Goal: Information Seeking & Learning: Learn about a topic

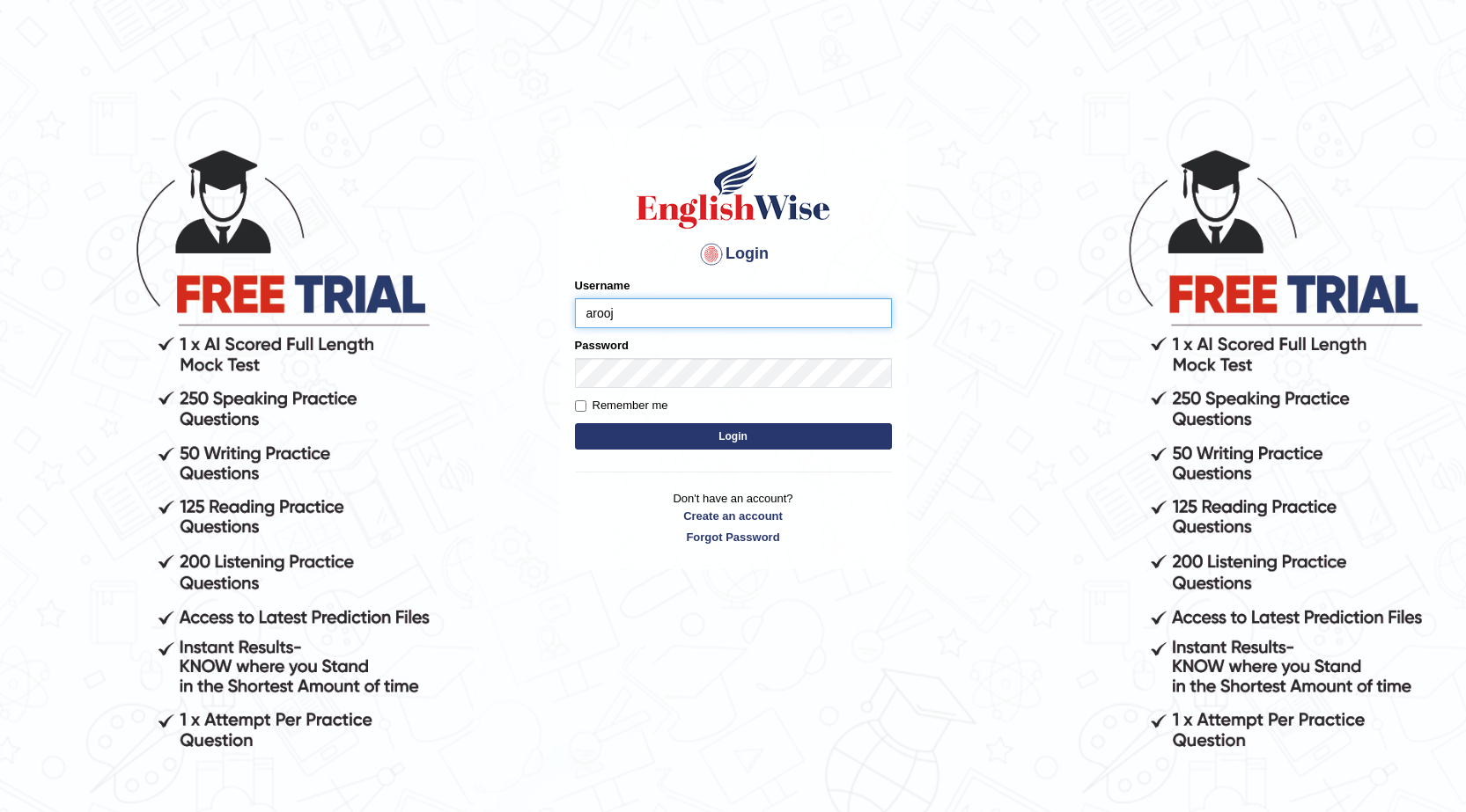
type input "arooj"
click at [733, 445] on button "Login" at bounding box center [733, 436] width 317 height 27
click at [744, 426] on button "Login" at bounding box center [733, 436] width 317 height 27
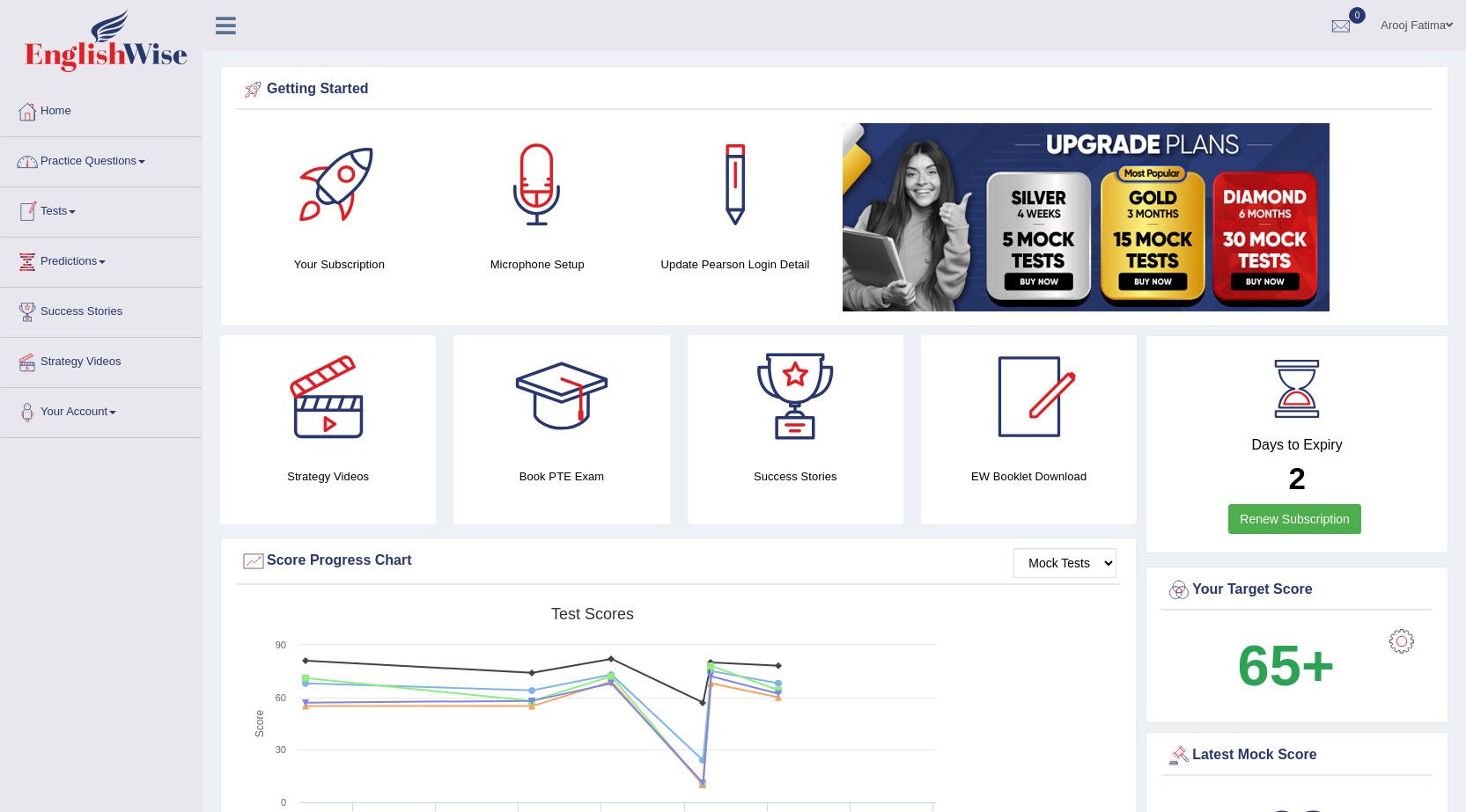
click at [143, 157] on link "Practice Questions" at bounding box center [101, 159] width 200 height 44
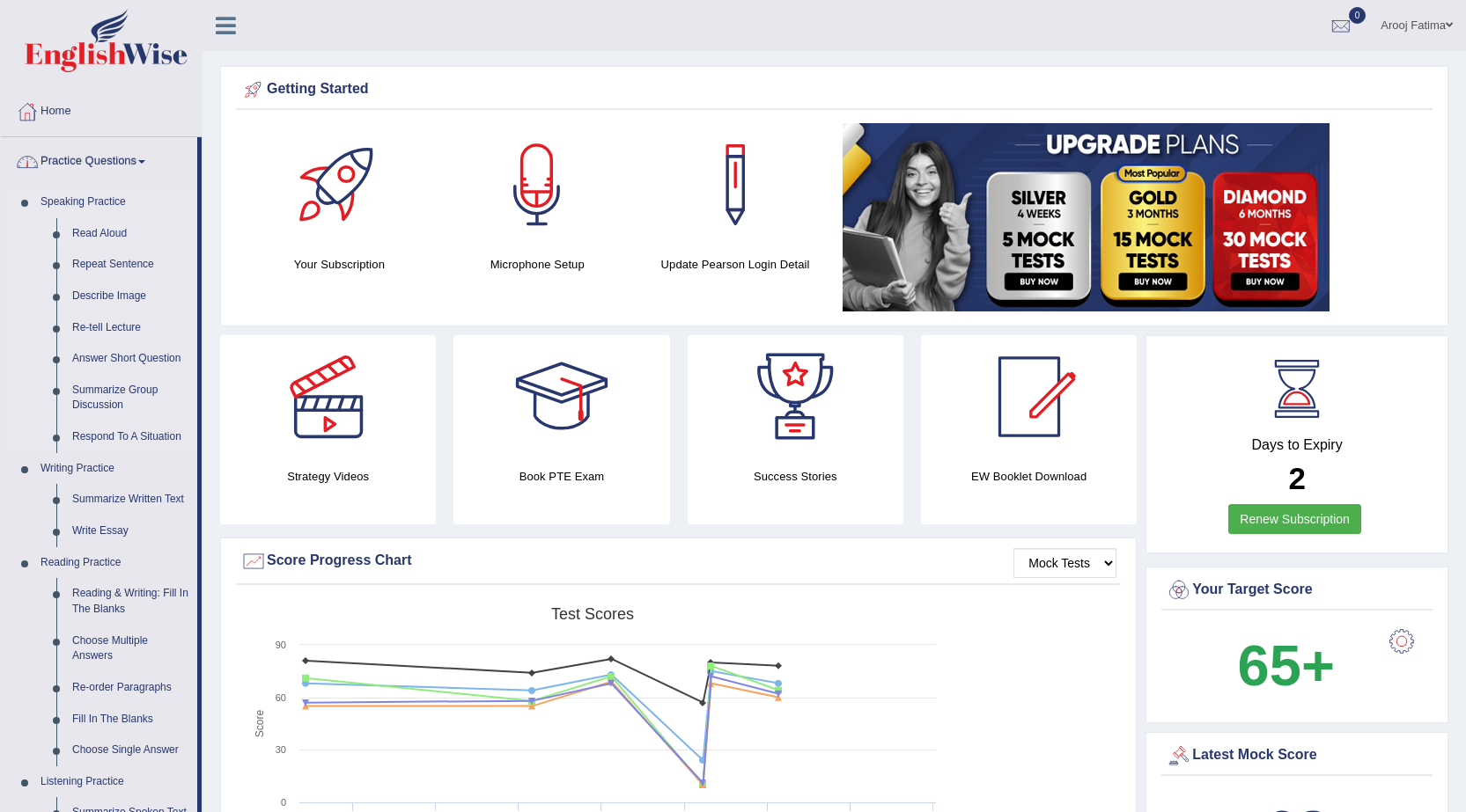
click at [116, 234] on link "Read Aloud" at bounding box center [130, 234] width 133 height 32
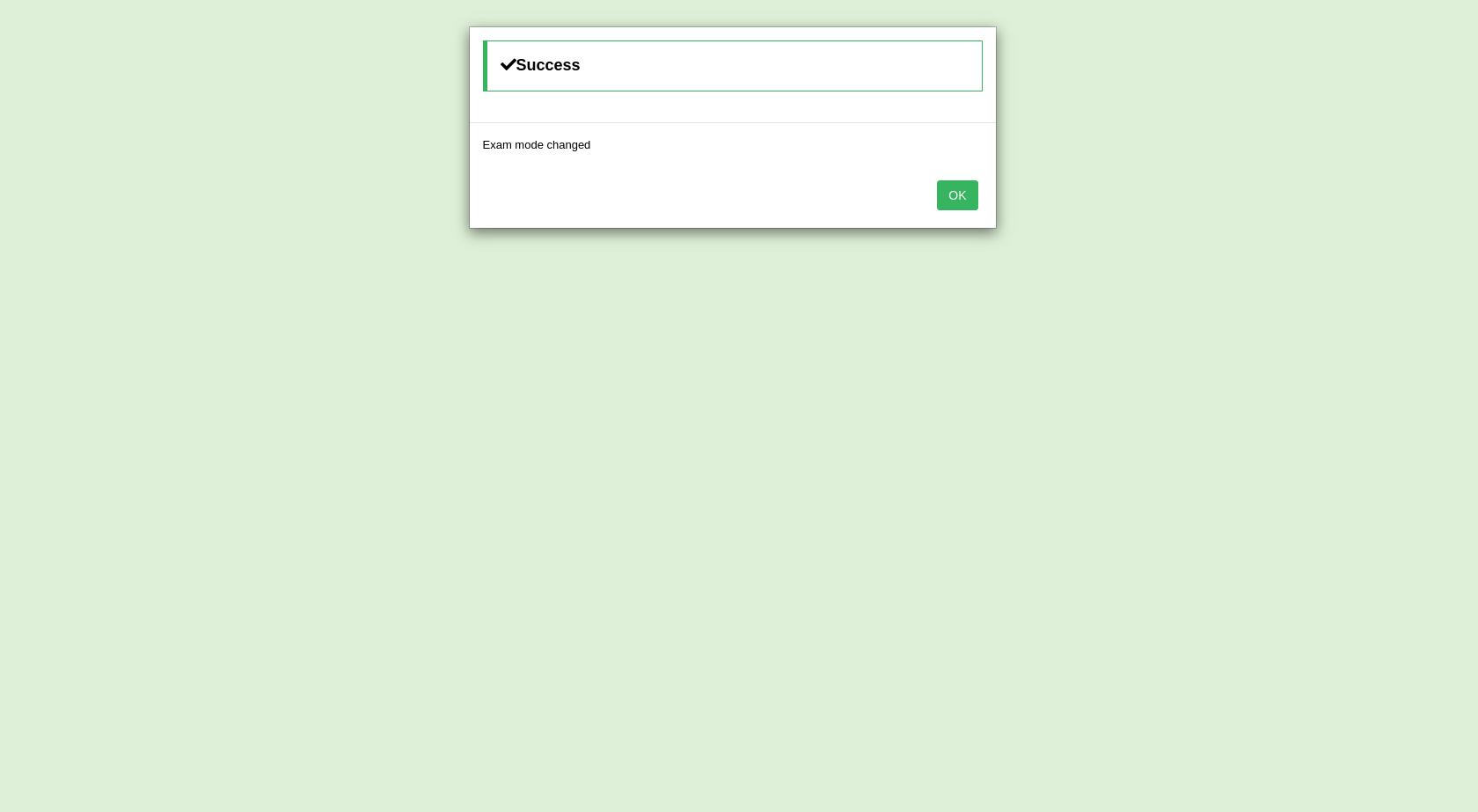
click at [973, 188] on button "OK" at bounding box center [957, 195] width 40 height 30
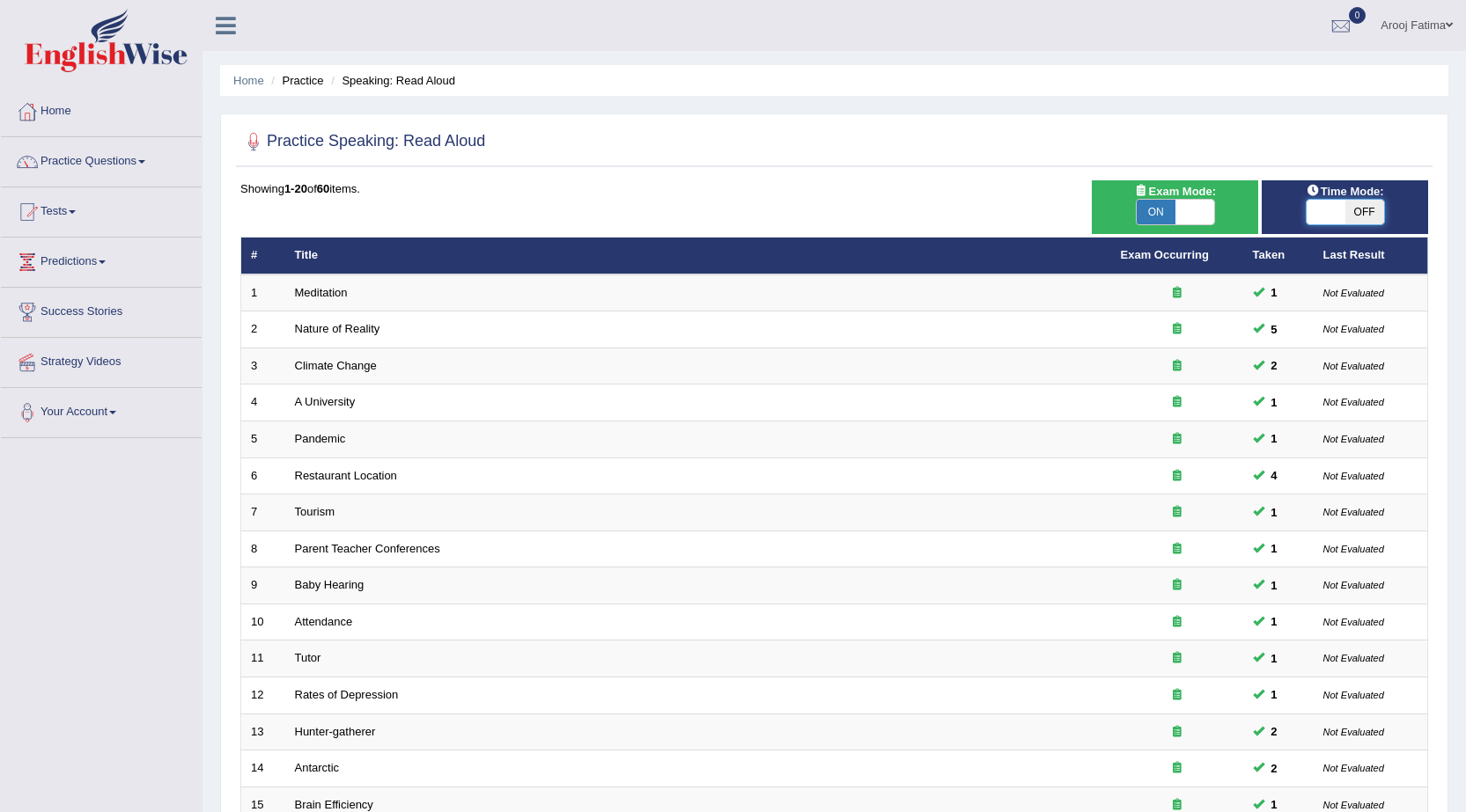
click at [1315, 211] on span at bounding box center [1325, 211] width 39 height 25
checkbox input "true"
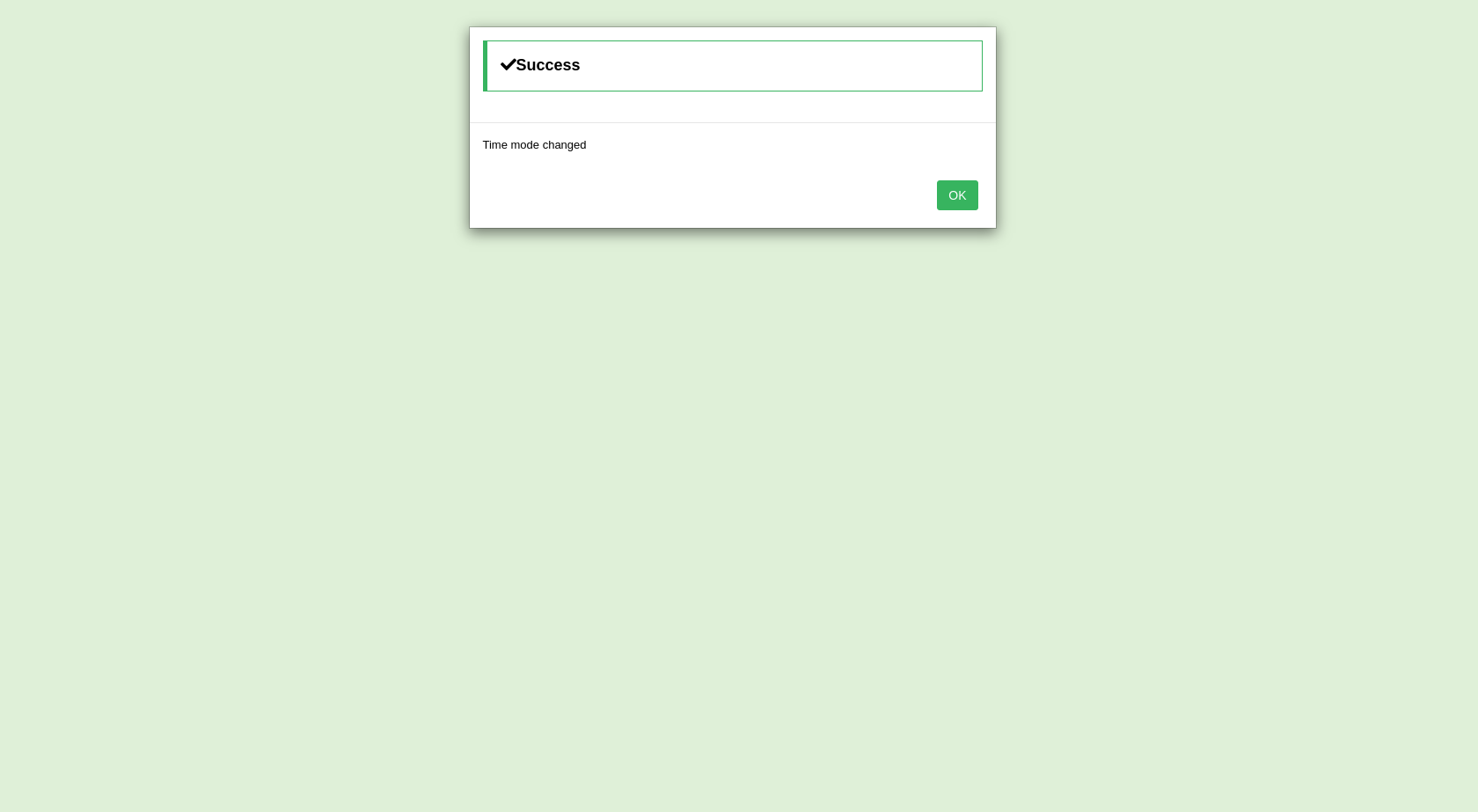
click at [962, 192] on button "OK" at bounding box center [957, 195] width 40 height 30
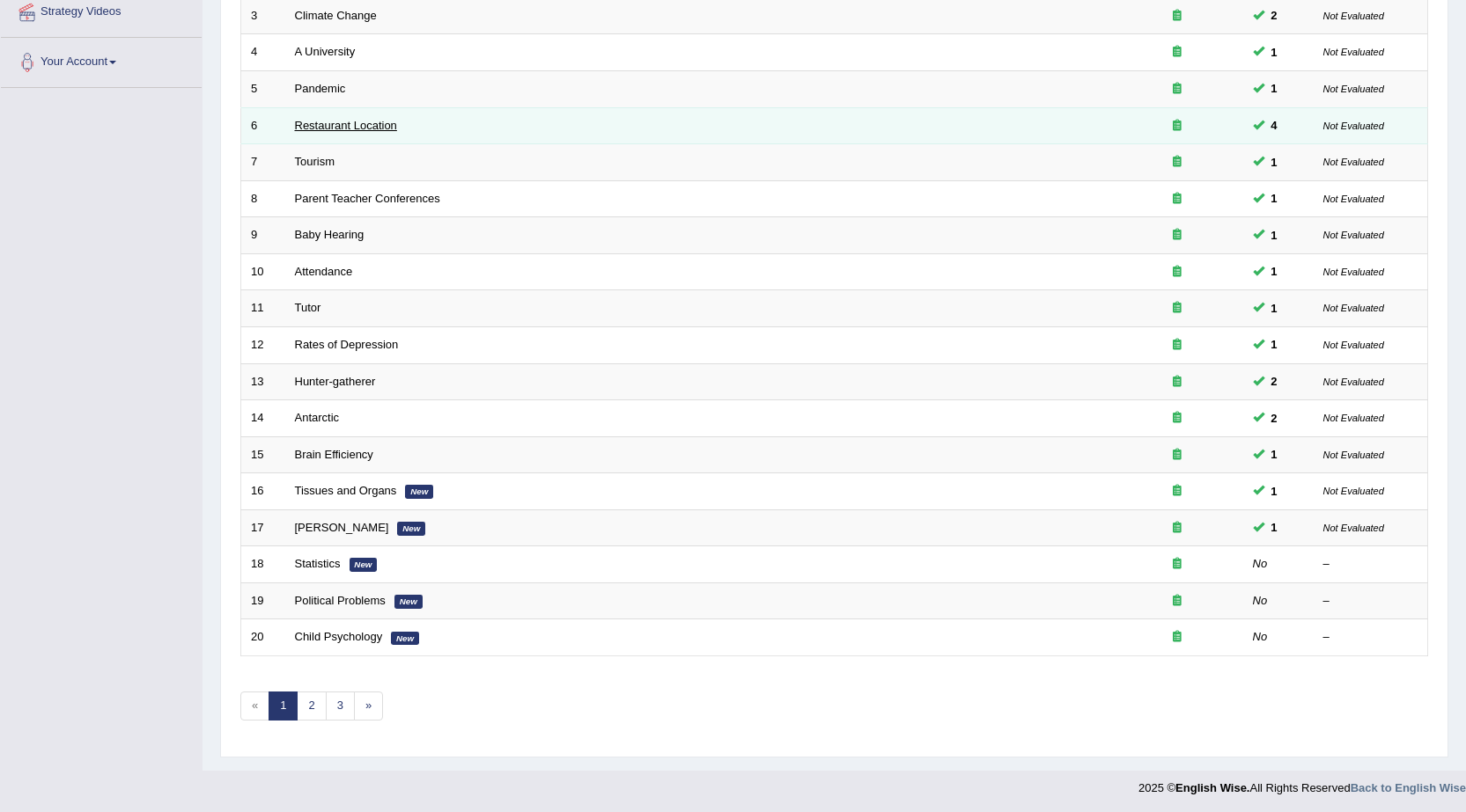
scroll to position [353, 0]
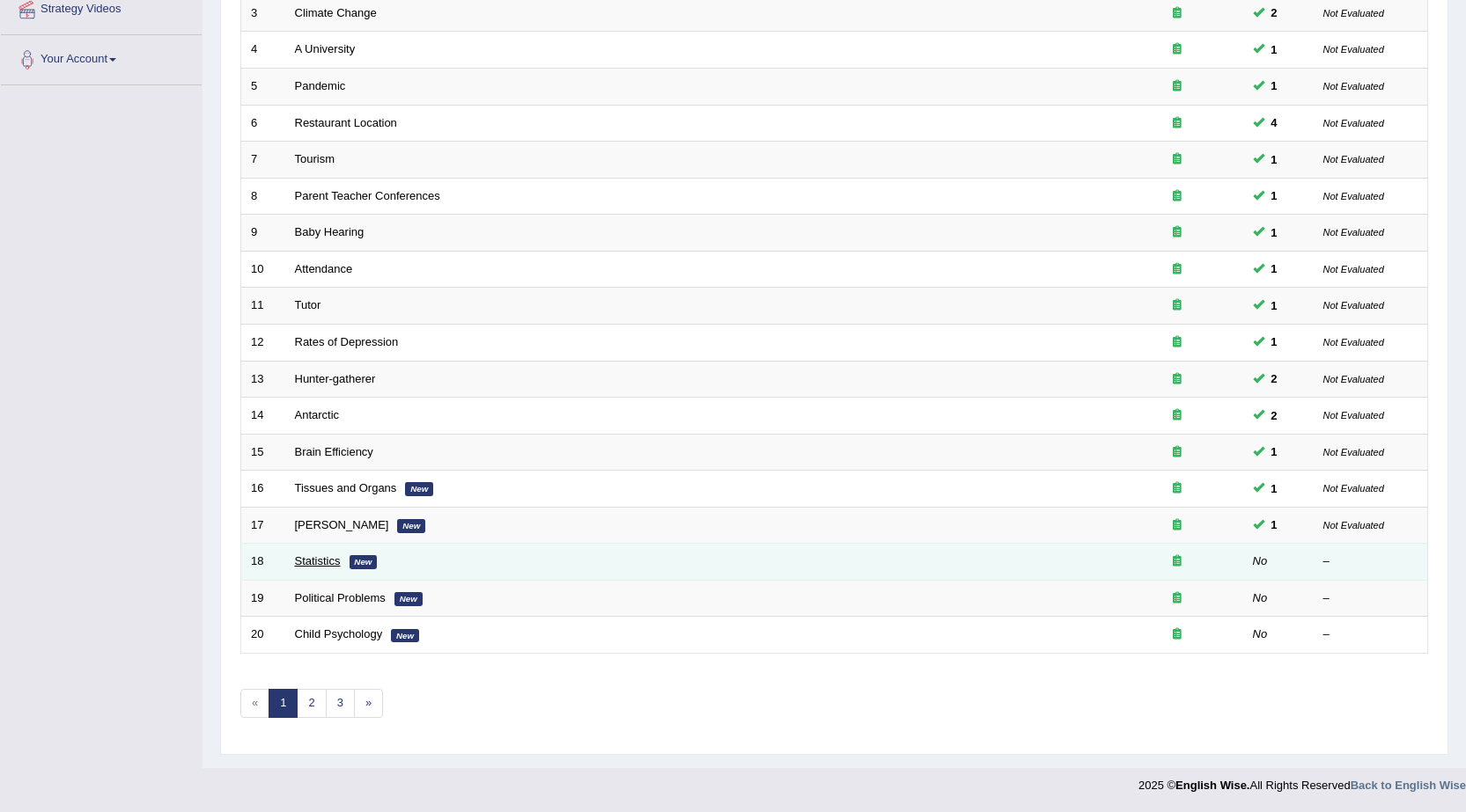
click at [302, 564] on link "Statistics" at bounding box center [318, 560] width 45 height 13
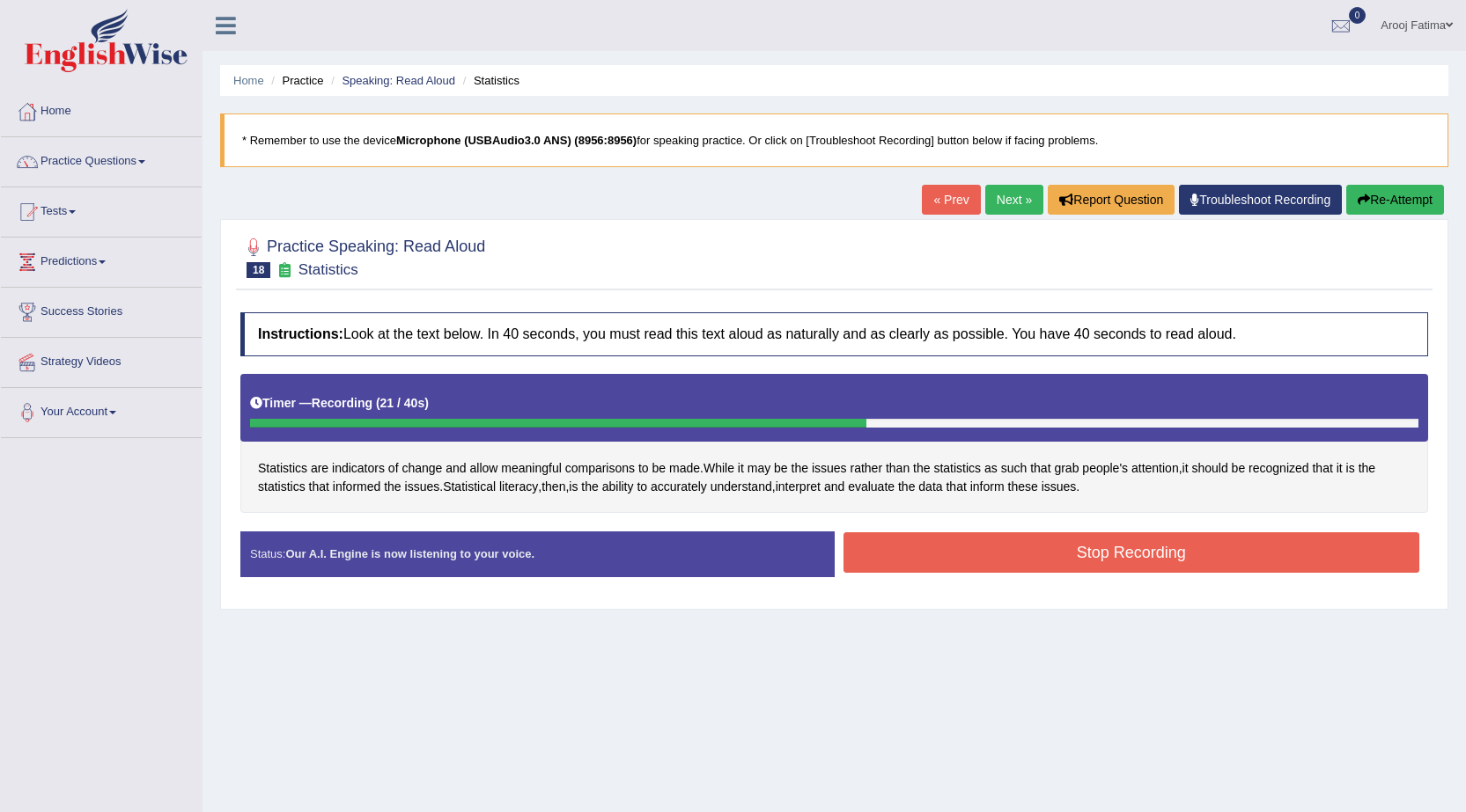
click at [1124, 570] on button "Stop Recording" at bounding box center [1131, 552] width 577 height 40
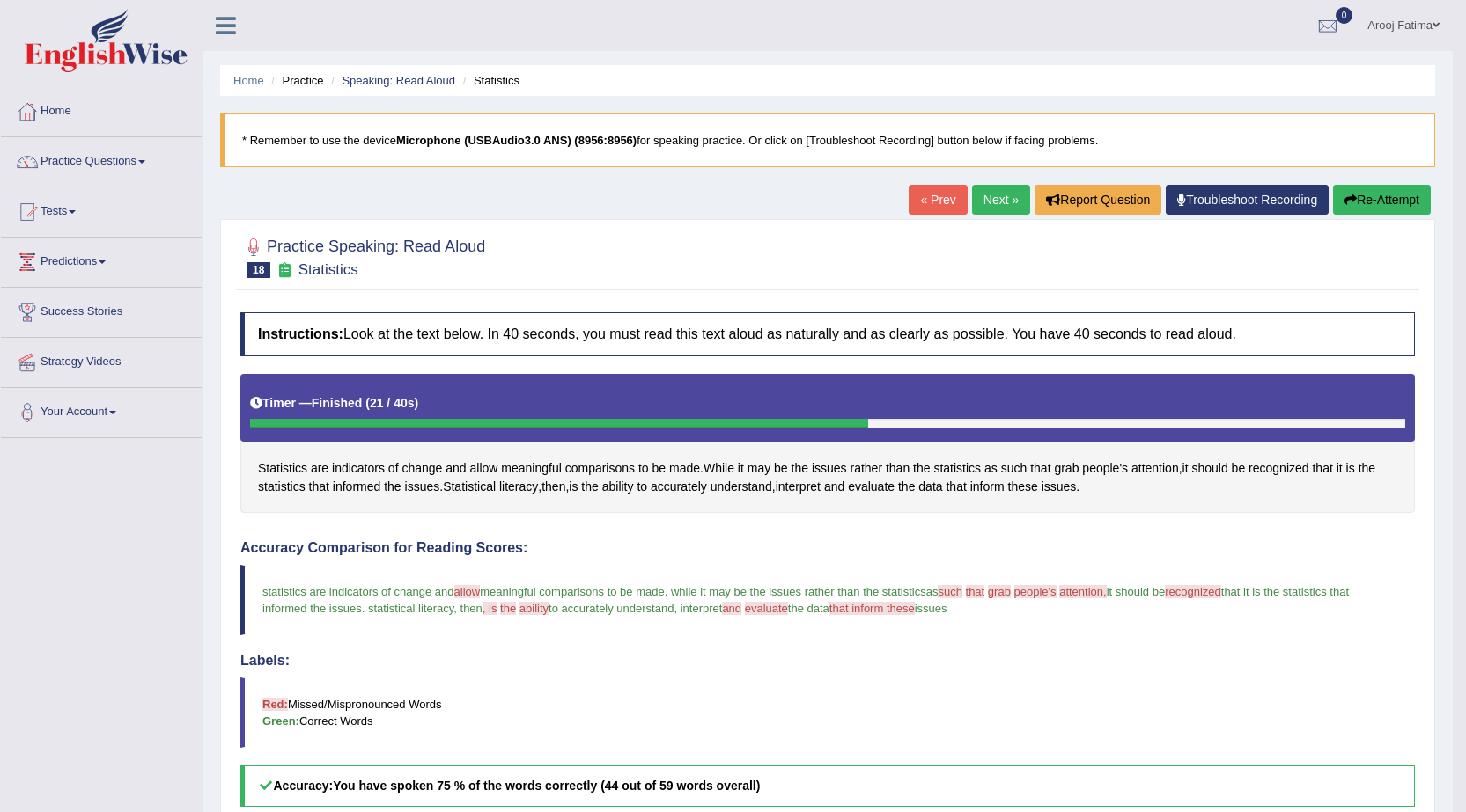
click at [1003, 205] on link "Next »" at bounding box center [1000, 199] width 58 height 30
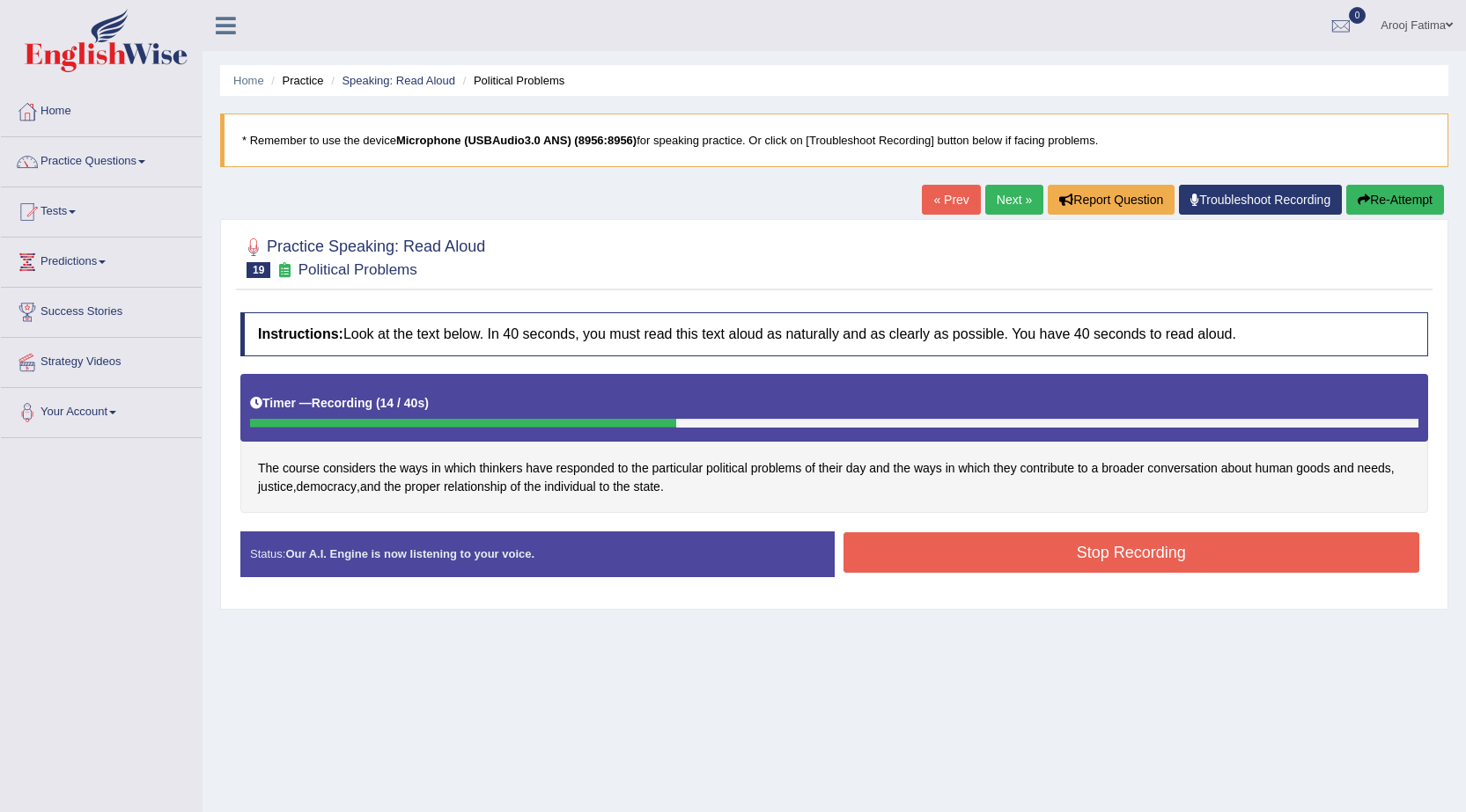
click at [1071, 570] on button "Stop Recording" at bounding box center [1131, 552] width 577 height 40
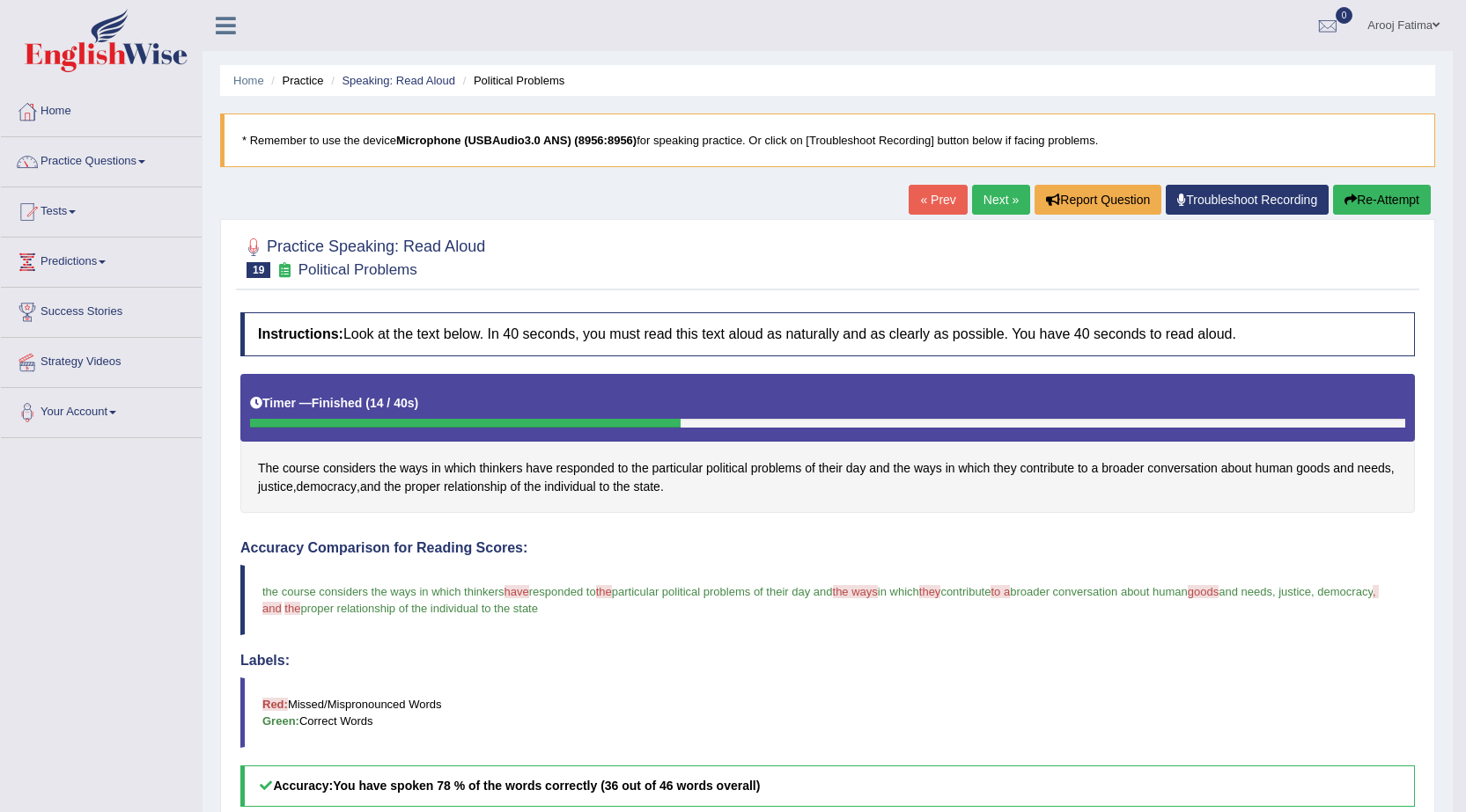
click at [1000, 207] on link "Next »" at bounding box center [1000, 199] width 58 height 30
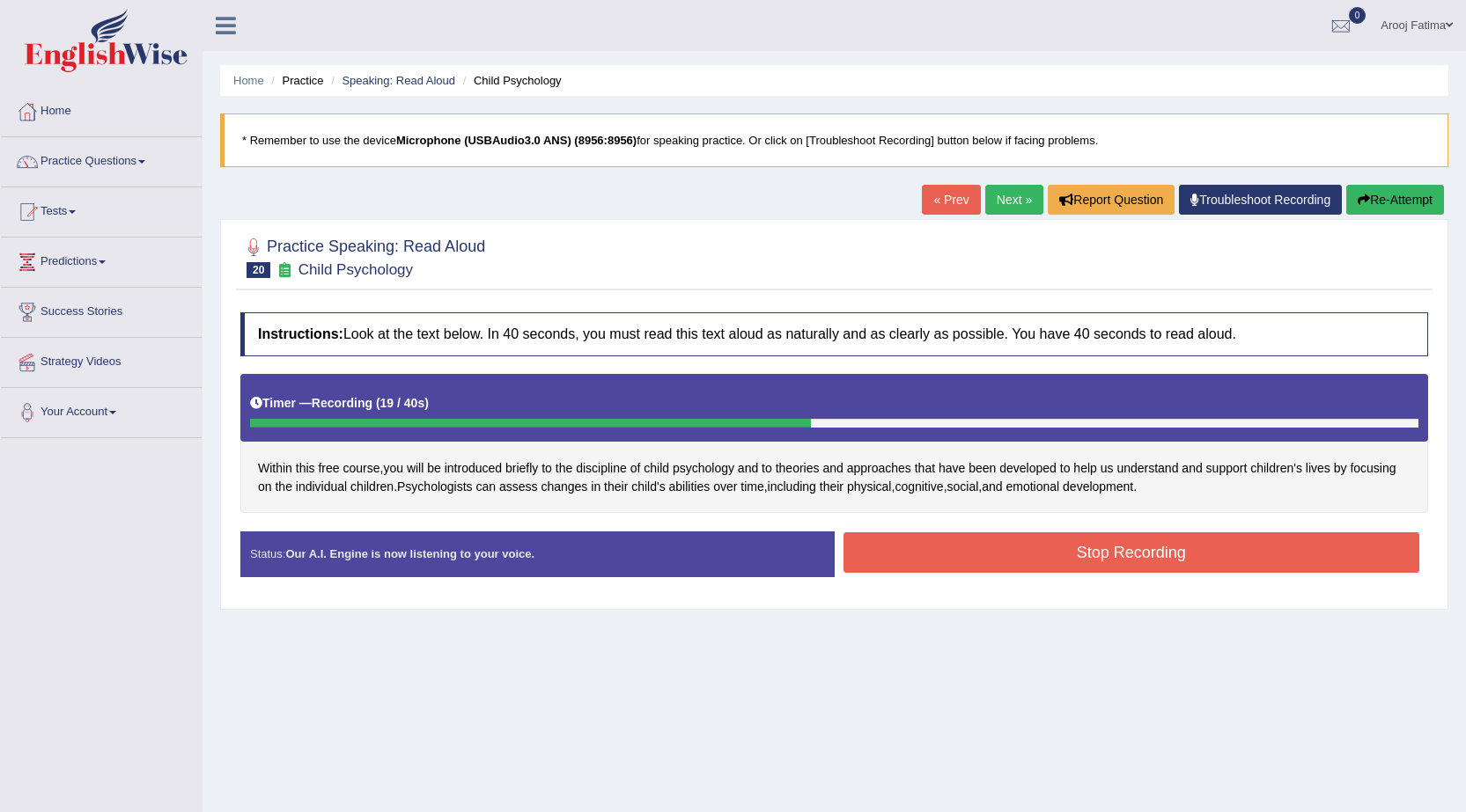
click at [1139, 563] on button "Stop Recording" at bounding box center [1131, 552] width 577 height 40
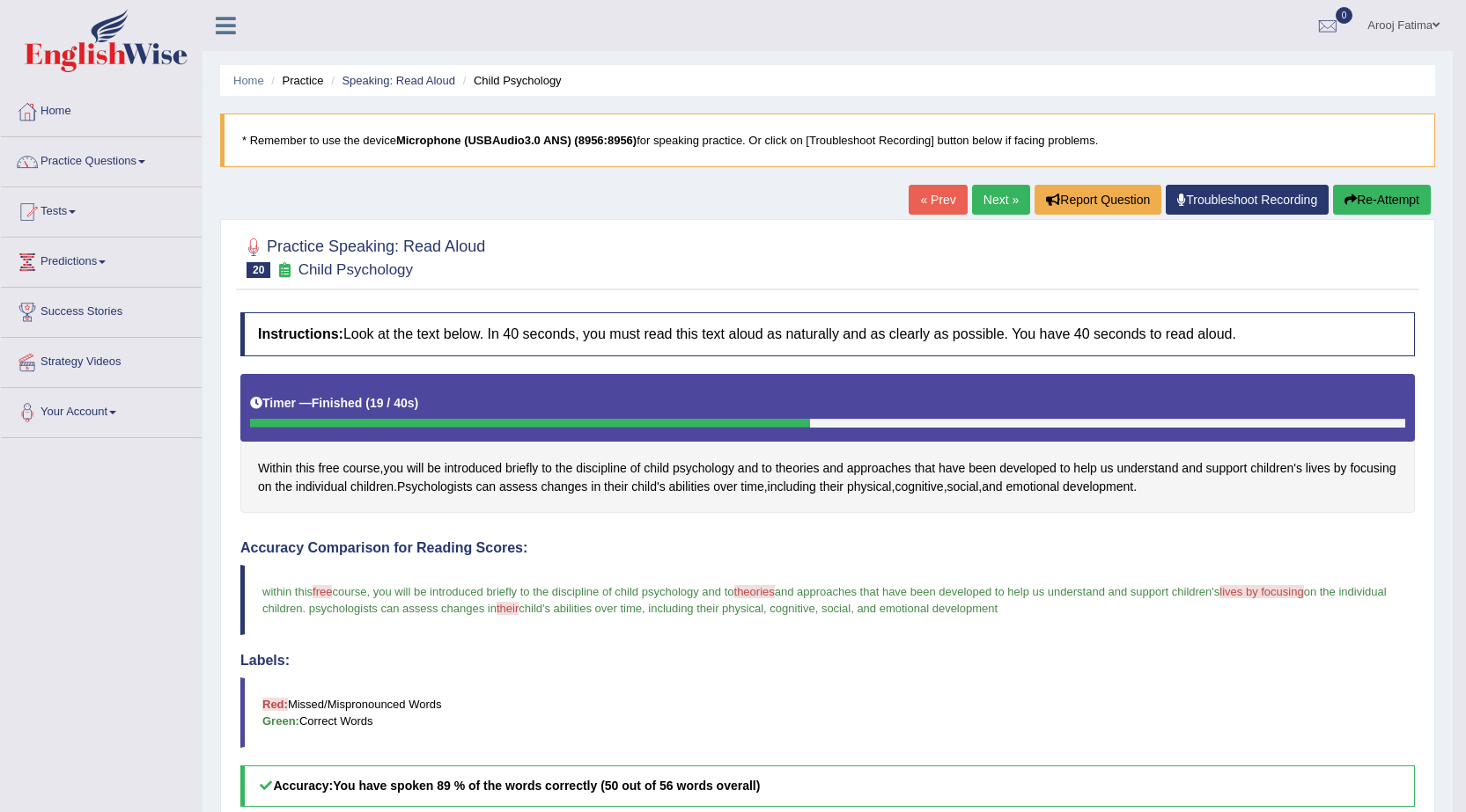
click at [999, 193] on link "Next »" at bounding box center [1000, 199] width 58 height 30
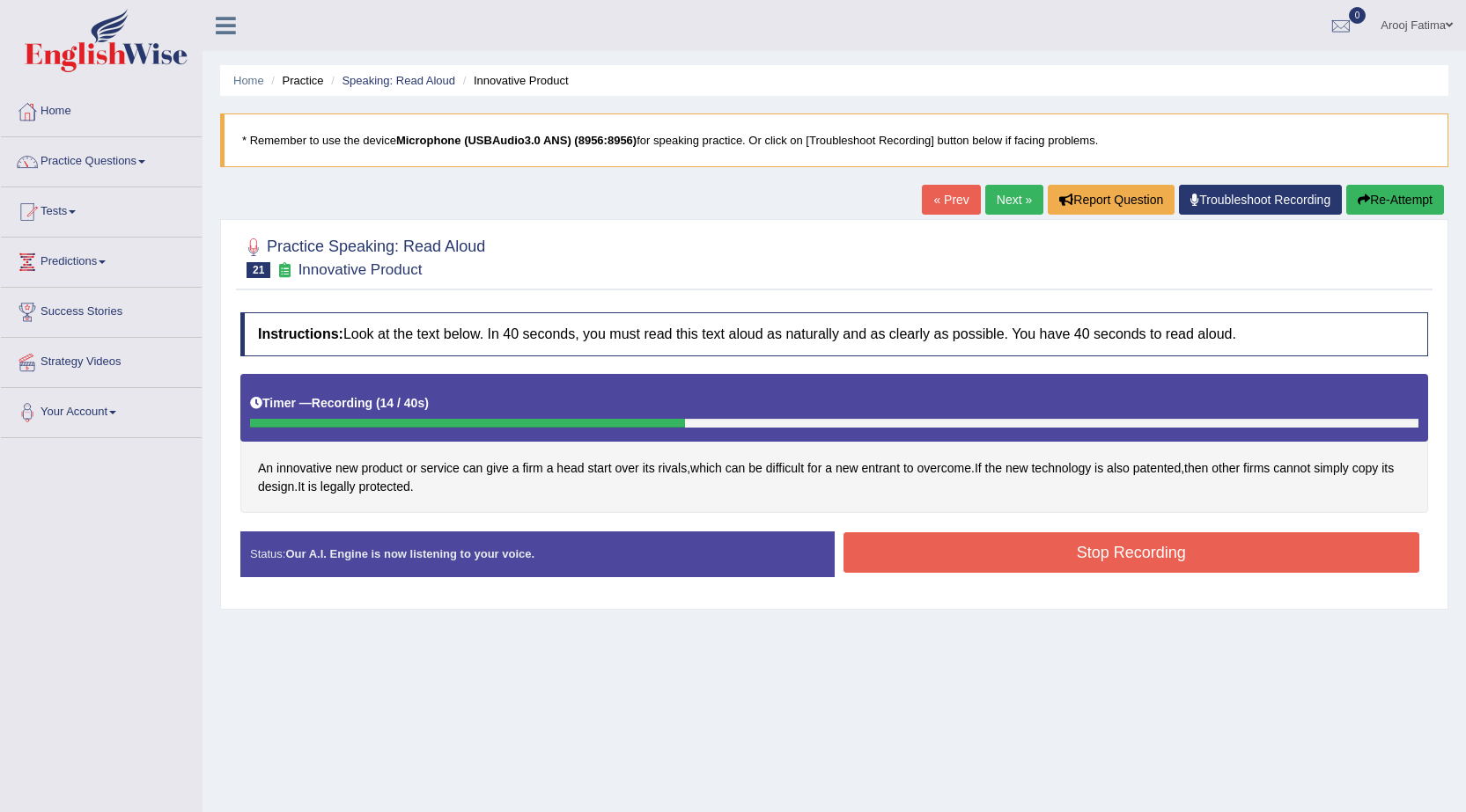
click at [1120, 545] on button "Stop Recording" at bounding box center [1131, 552] width 577 height 40
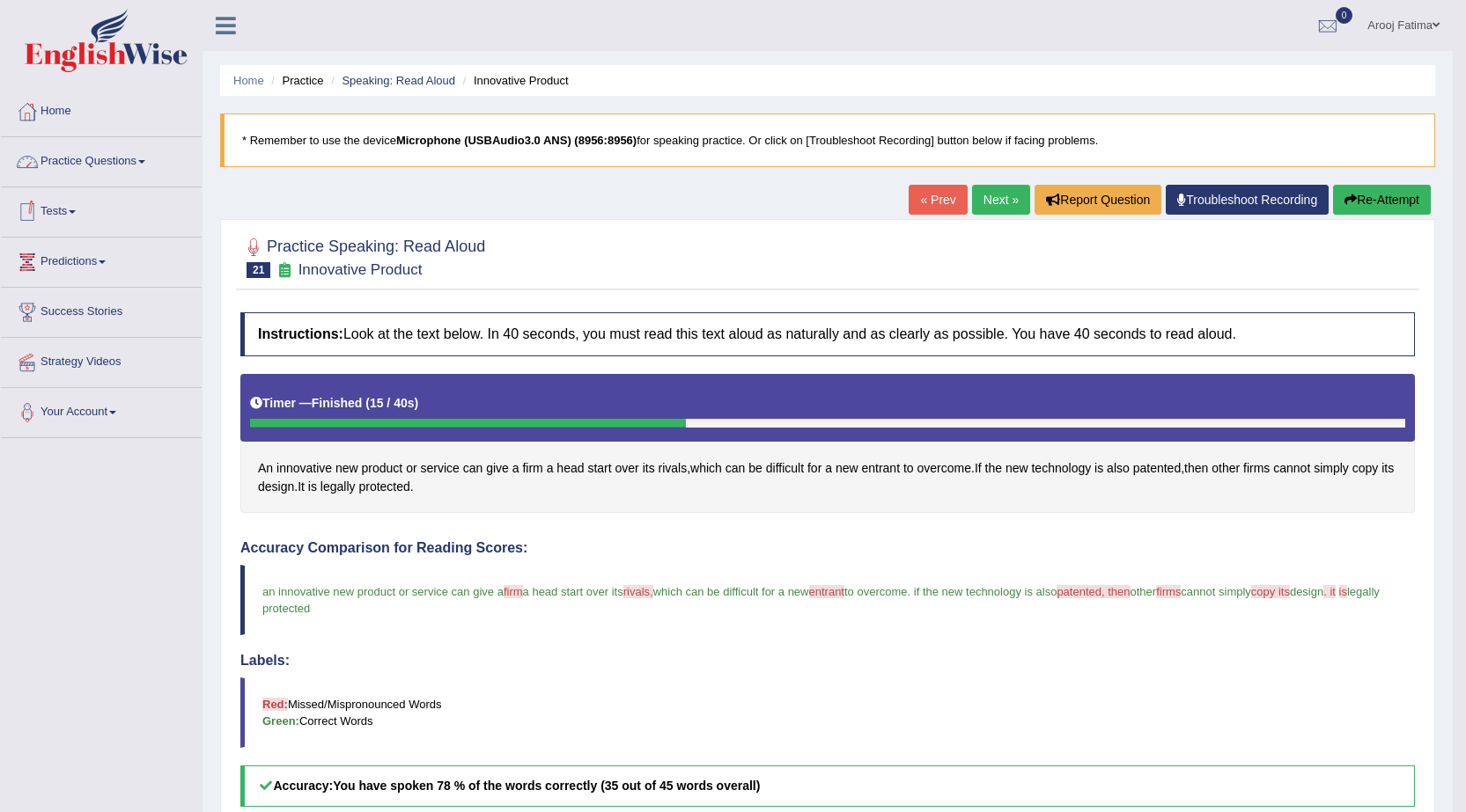
click at [153, 167] on link "Practice Questions" at bounding box center [101, 159] width 200 height 44
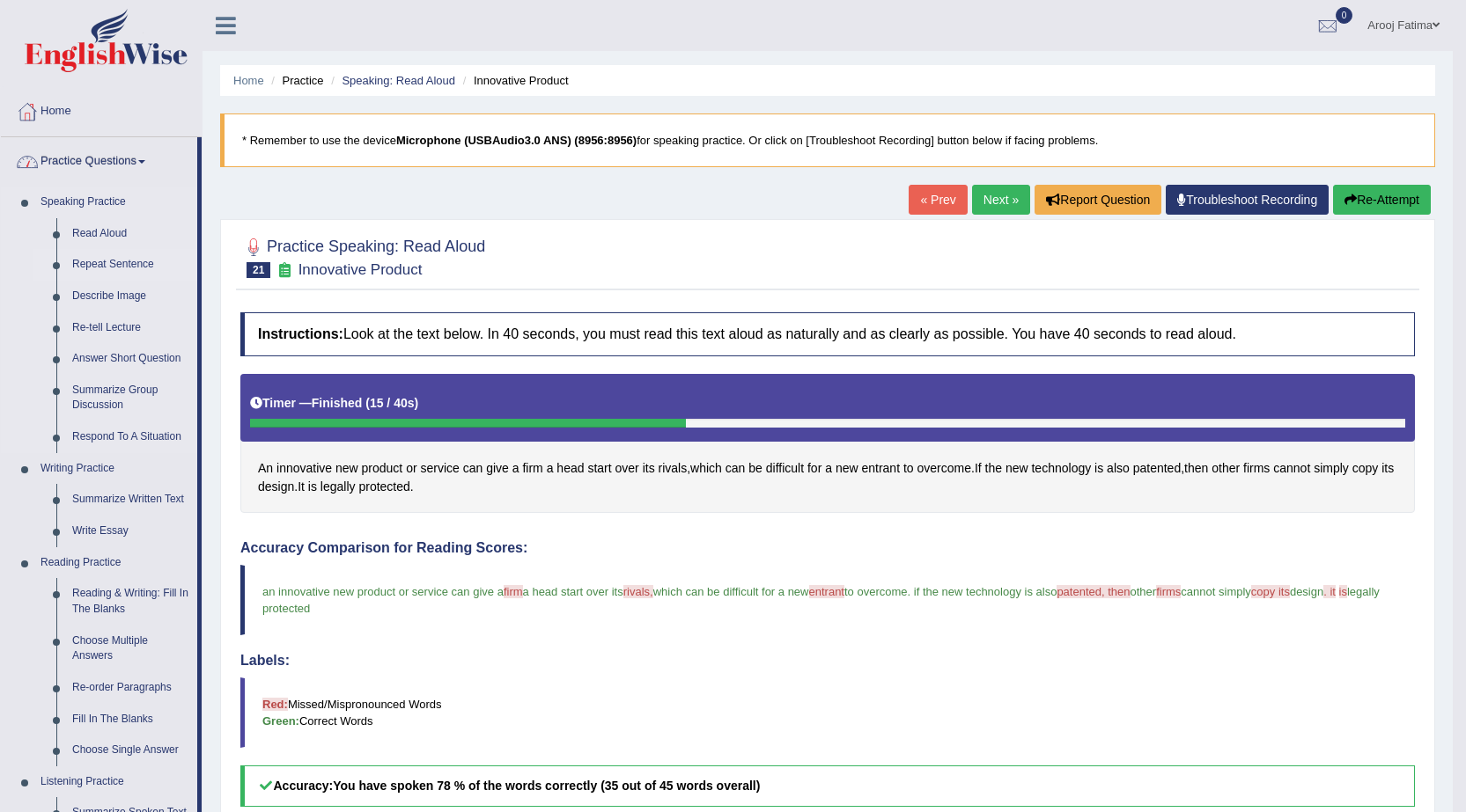
click at [99, 266] on link "Repeat Sentence" at bounding box center [130, 264] width 133 height 32
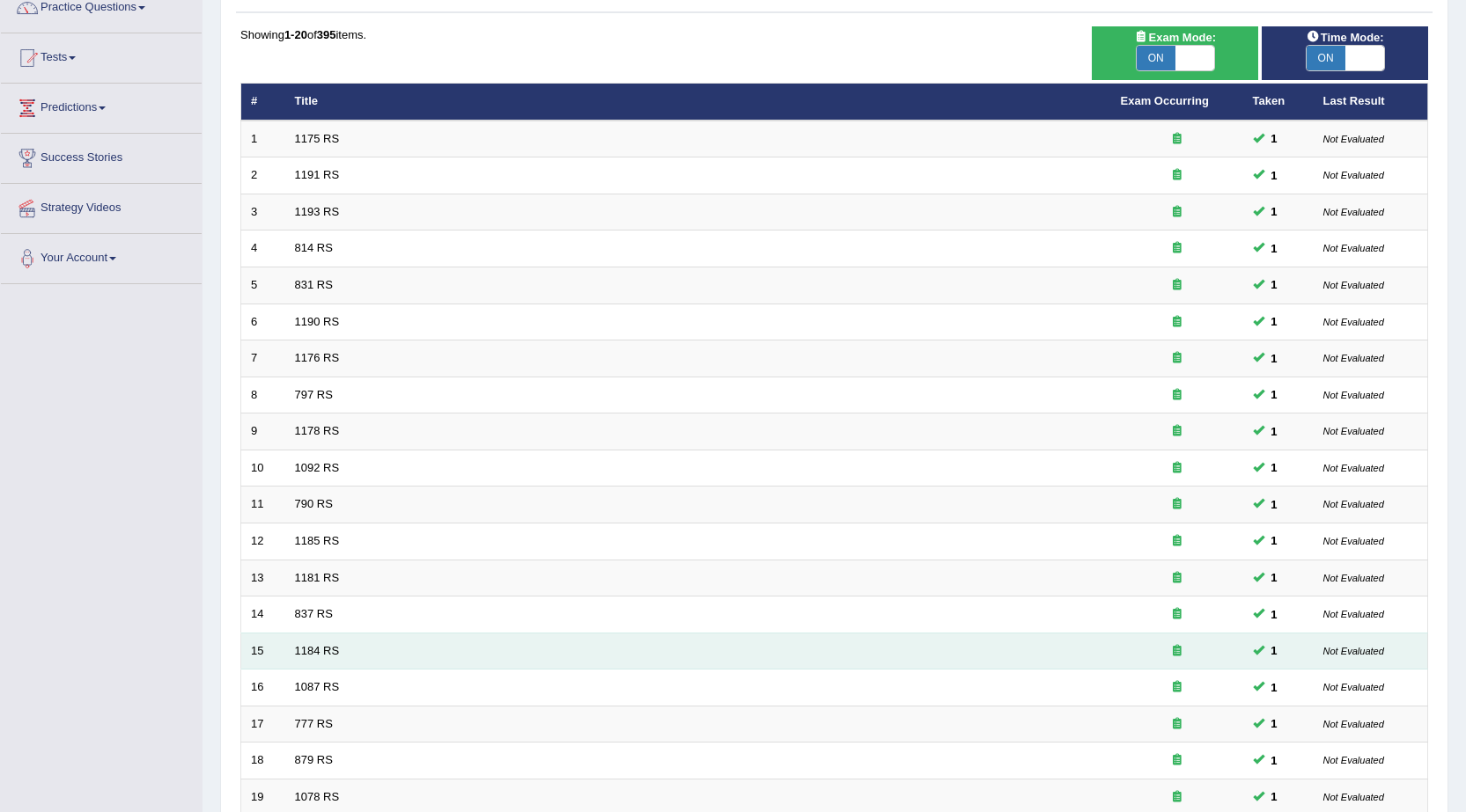
scroll to position [353, 0]
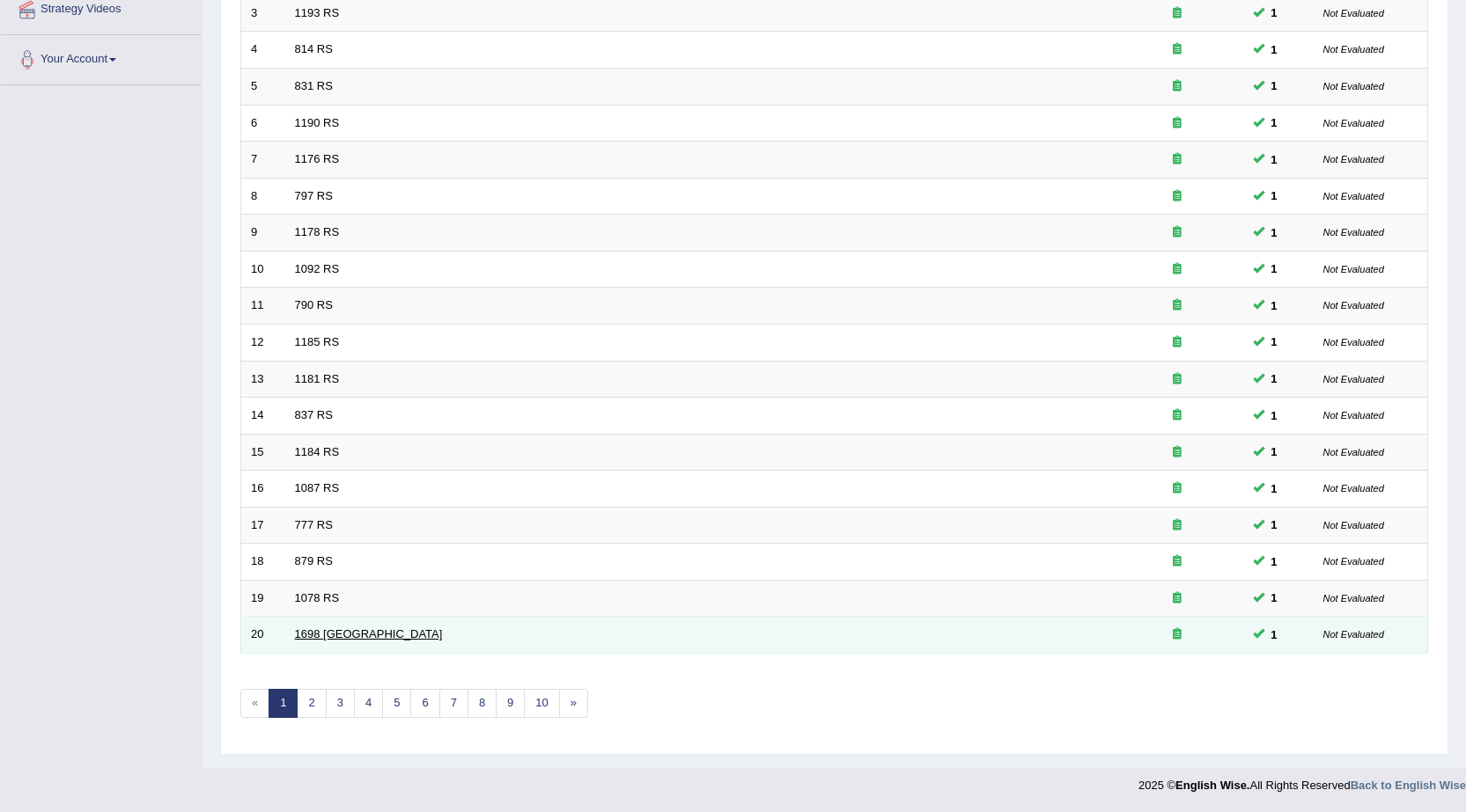
click at [313, 629] on link "1698 [GEOGRAPHIC_DATA]" at bounding box center [369, 633] width 148 height 13
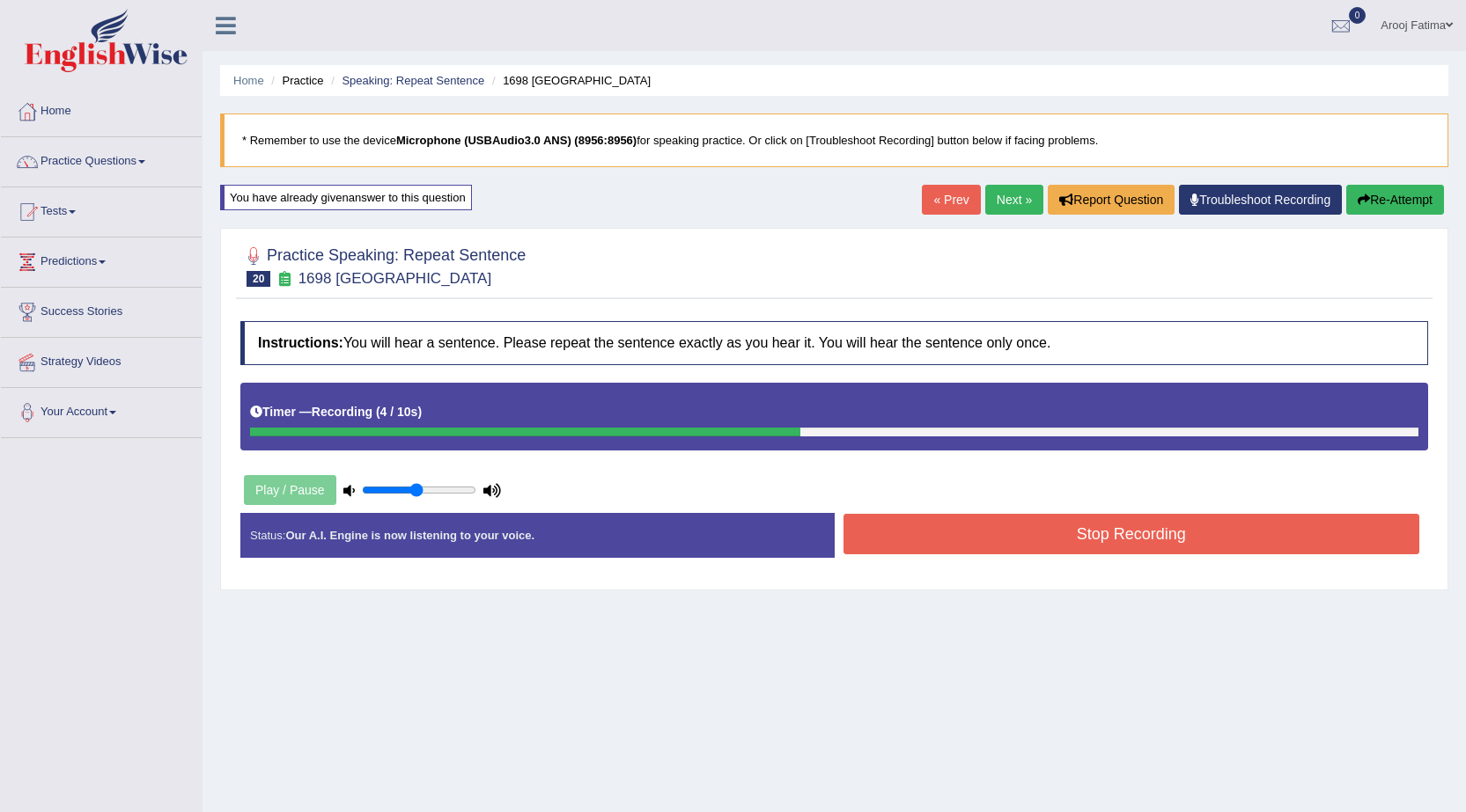
click at [1114, 532] on button "Stop Recording" at bounding box center [1131, 534] width 577 height 40
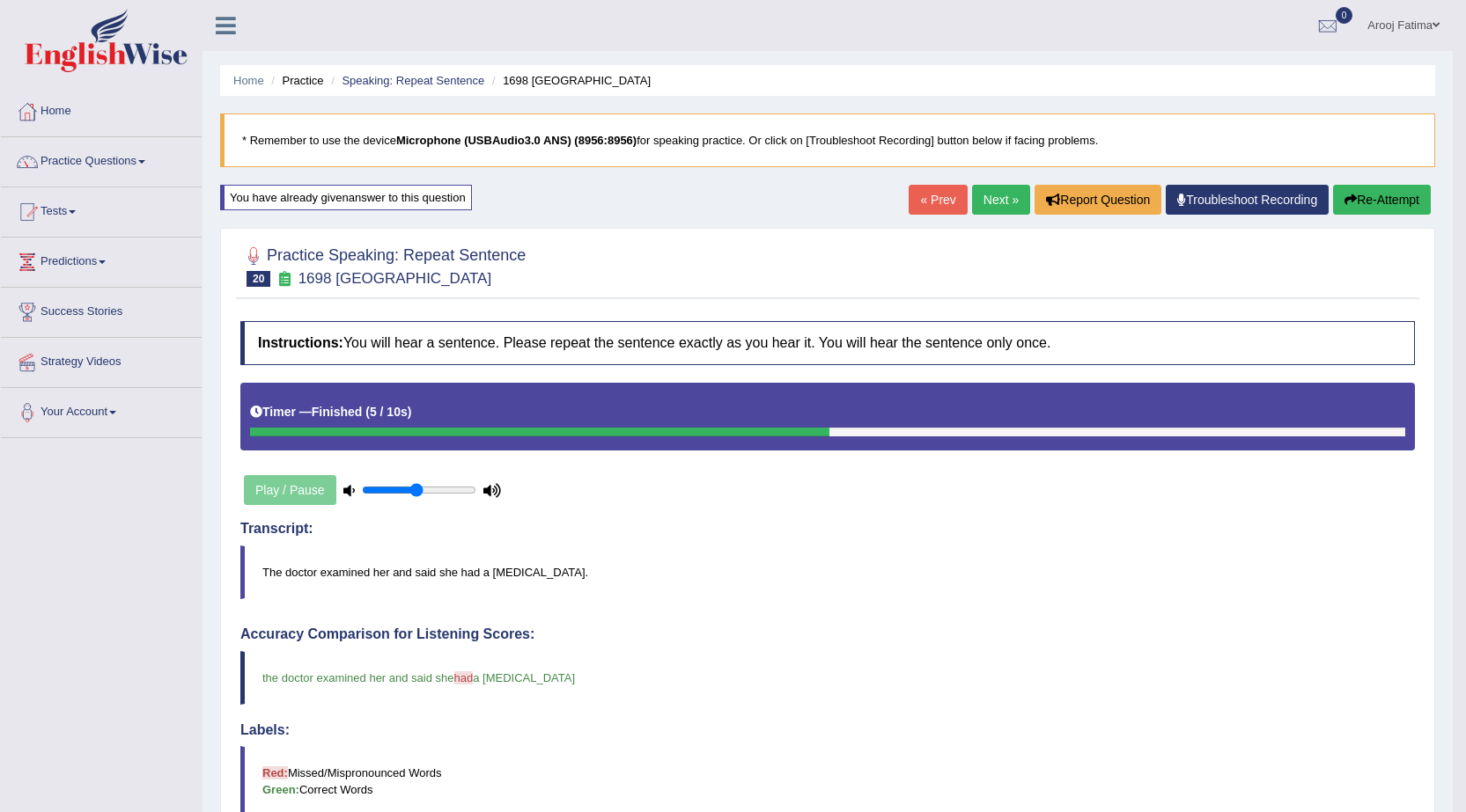
click at [995, 203] on link "Next »" at bounding box center [1000, 199] width 58 height 30
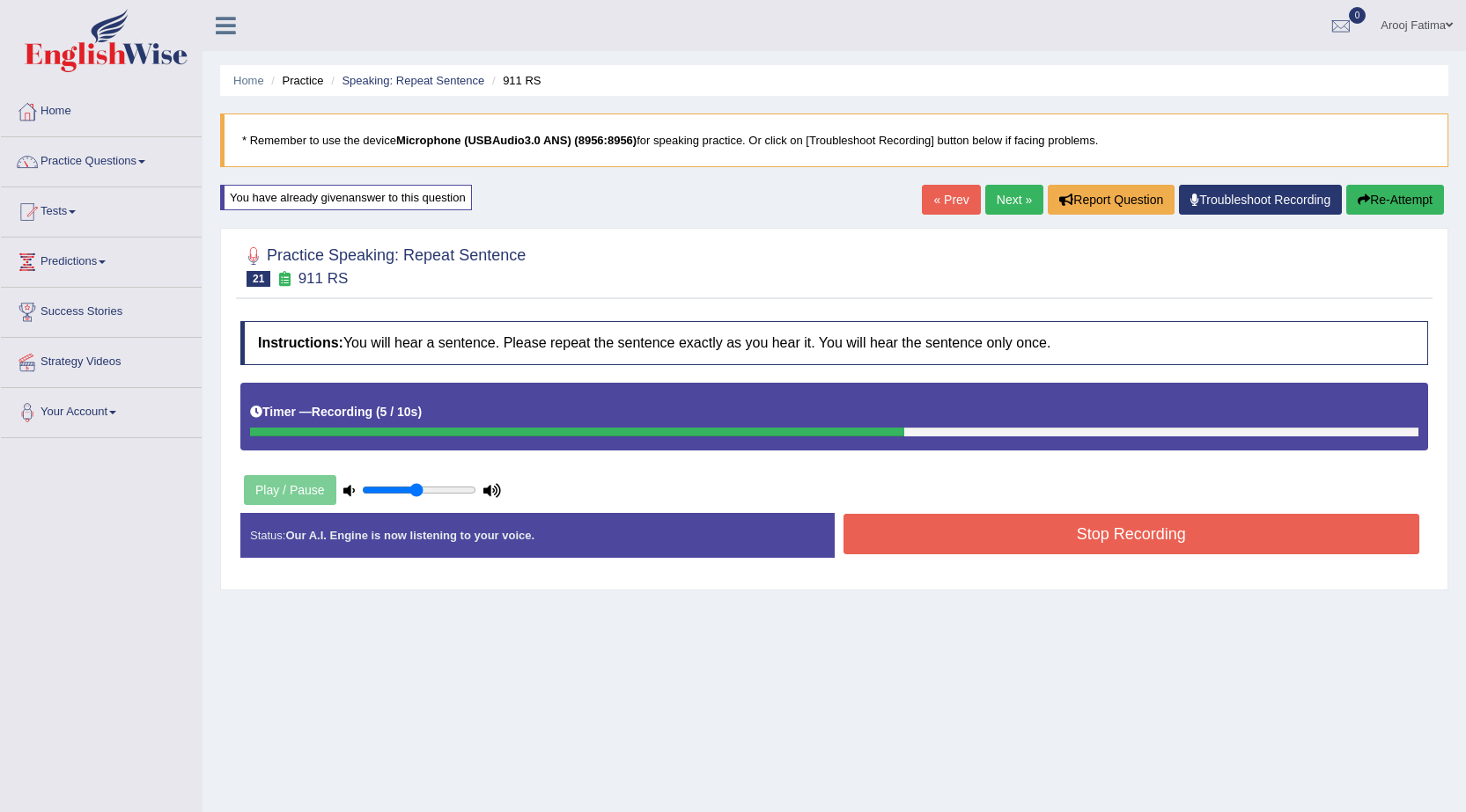
click at [1143, 537] on button "Stop Recording" at bounding box center [1131, 534] width 577 height 40
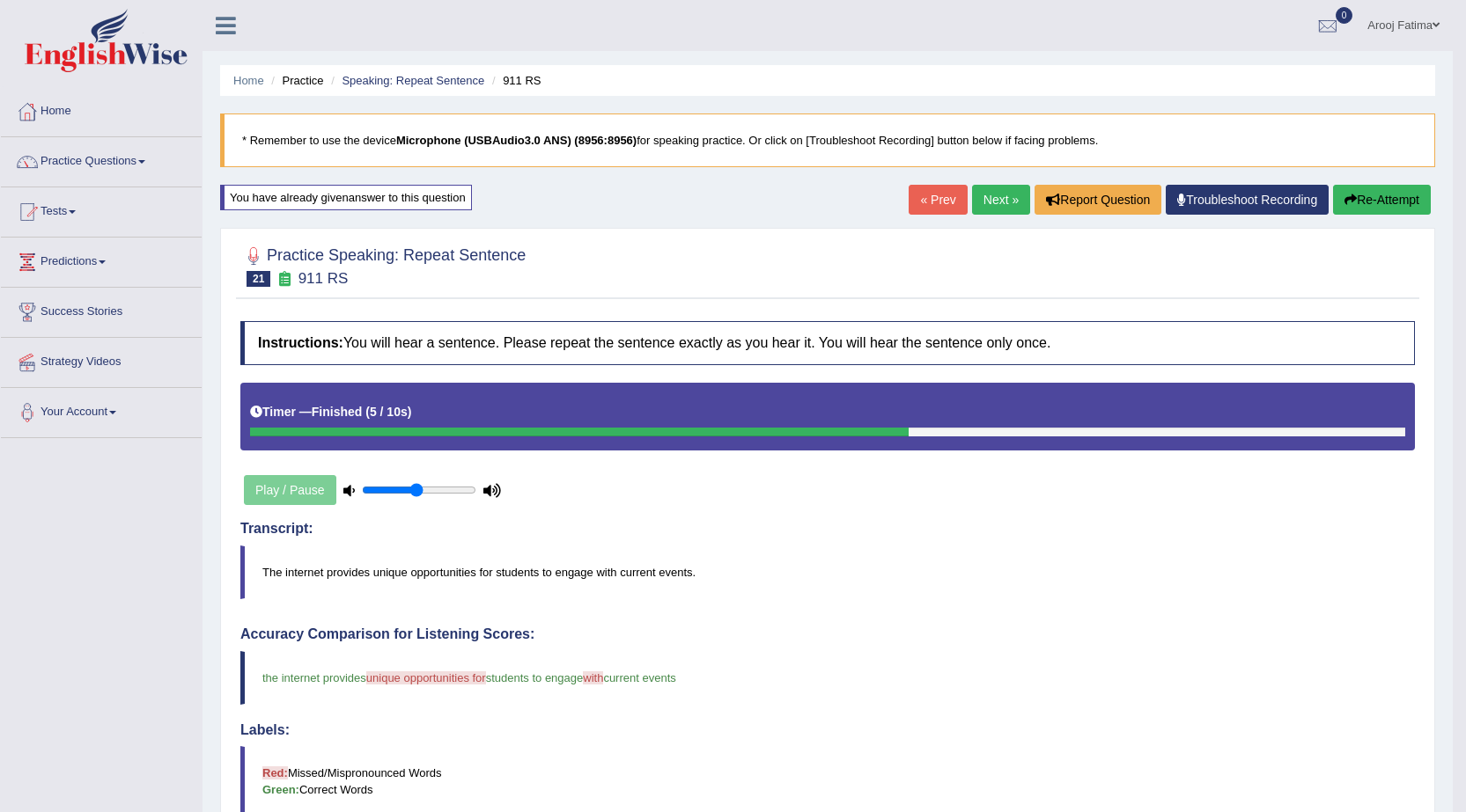
click at [992, 199] on link "Next »" at bounding box center [1000, 199] width 58 height 30
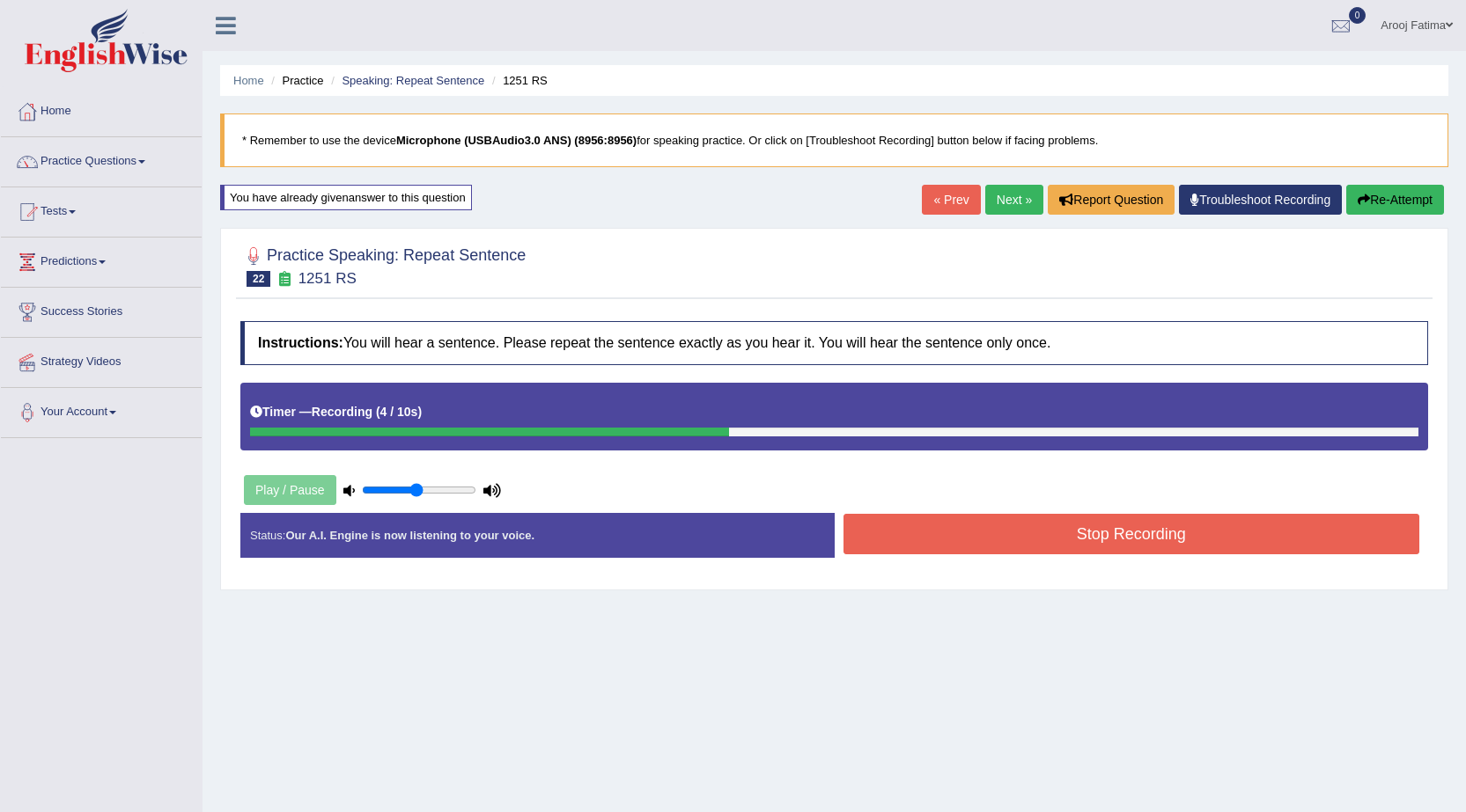
click at [1136, 522] on button "Stop Recording" at bounding box center [1131, 534] width 577 height 40
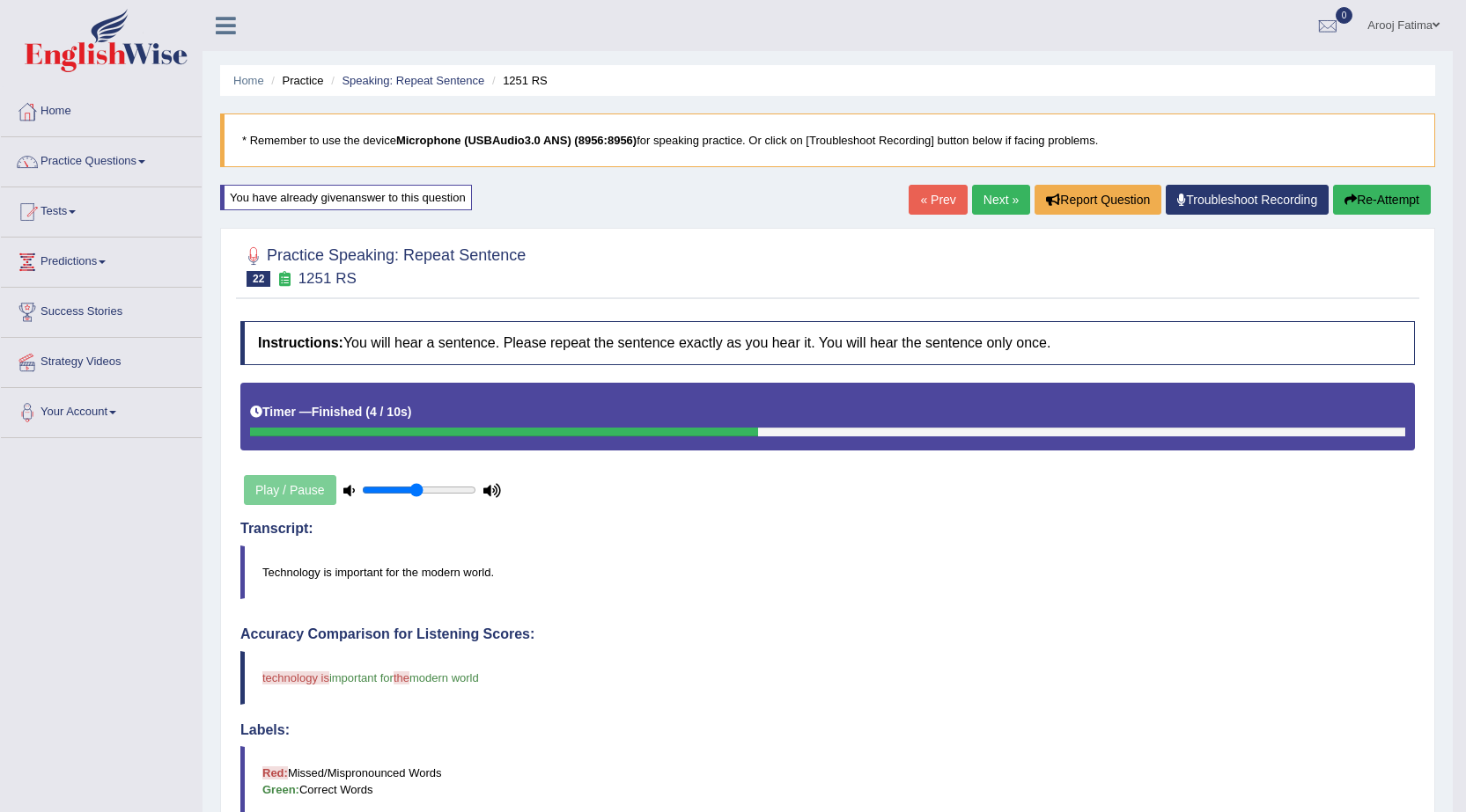
click at [1360, 205] on button "Re-Attempt" at bounding box center [1381, 199] width 98 height 30
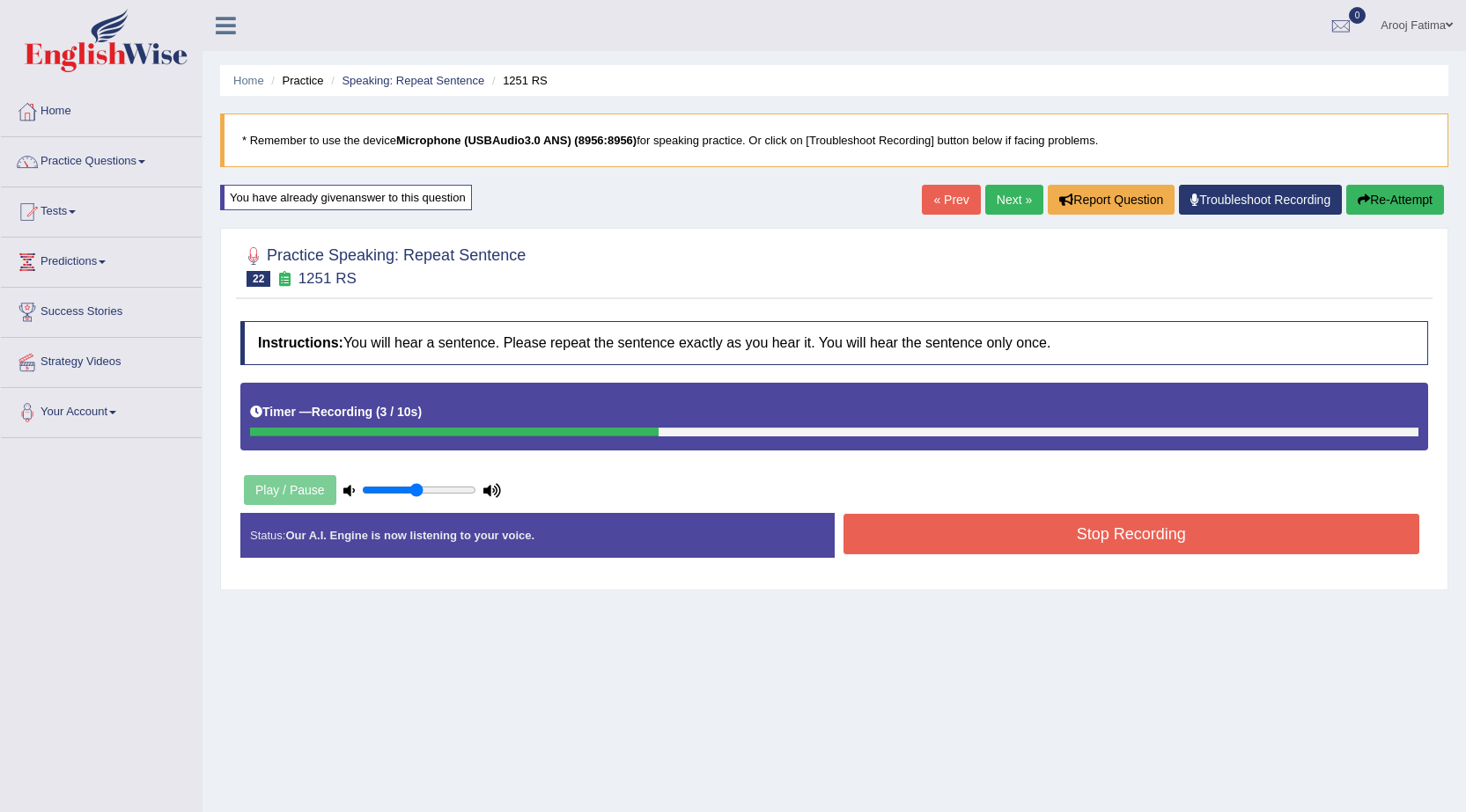
click at [1117, 524] on button "Stop Recording" at bounding box center [1131, 534] width 577 height 40
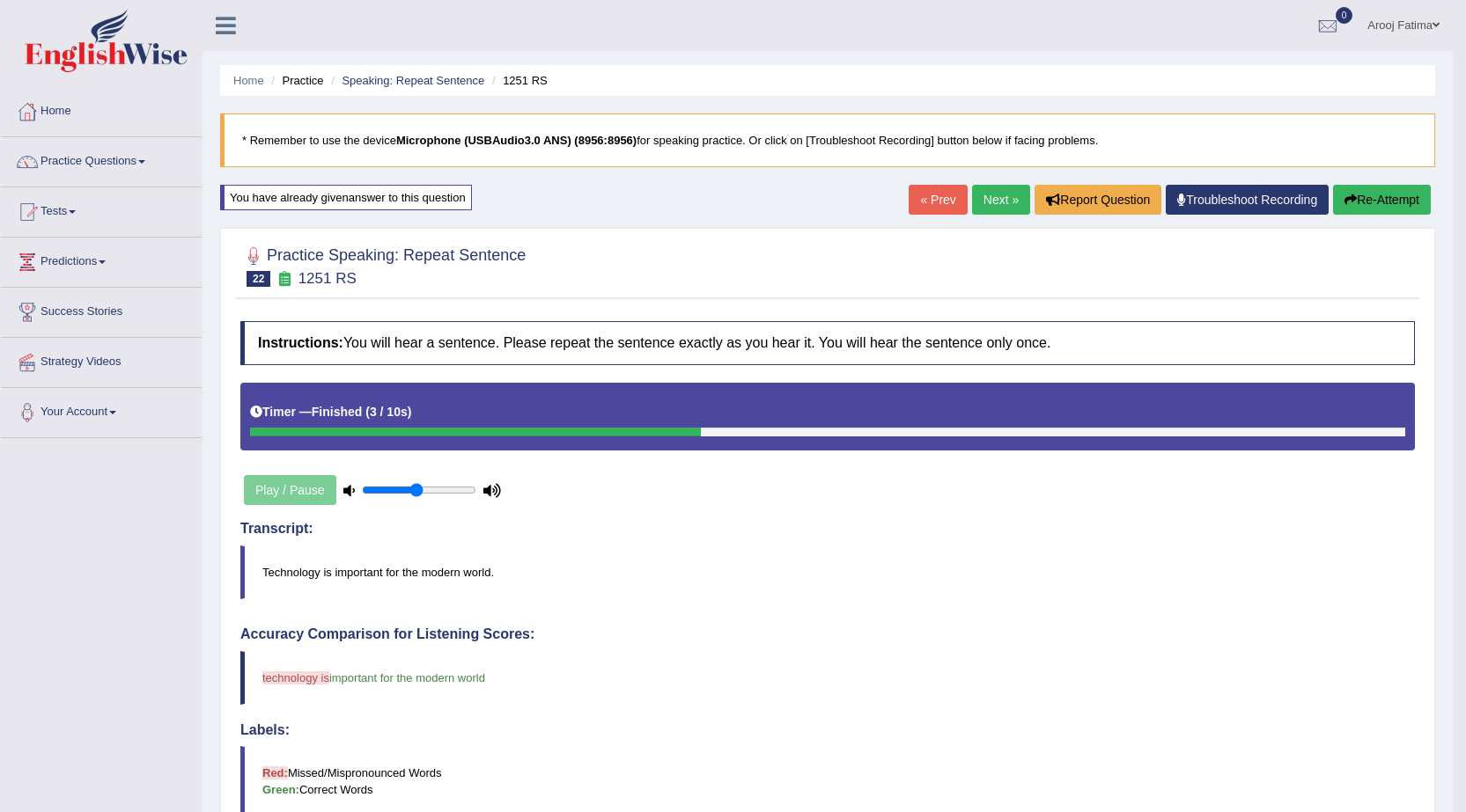
click at [990, 197] on link "Next »" at bounding box center [1000, 199] width 58 height 30
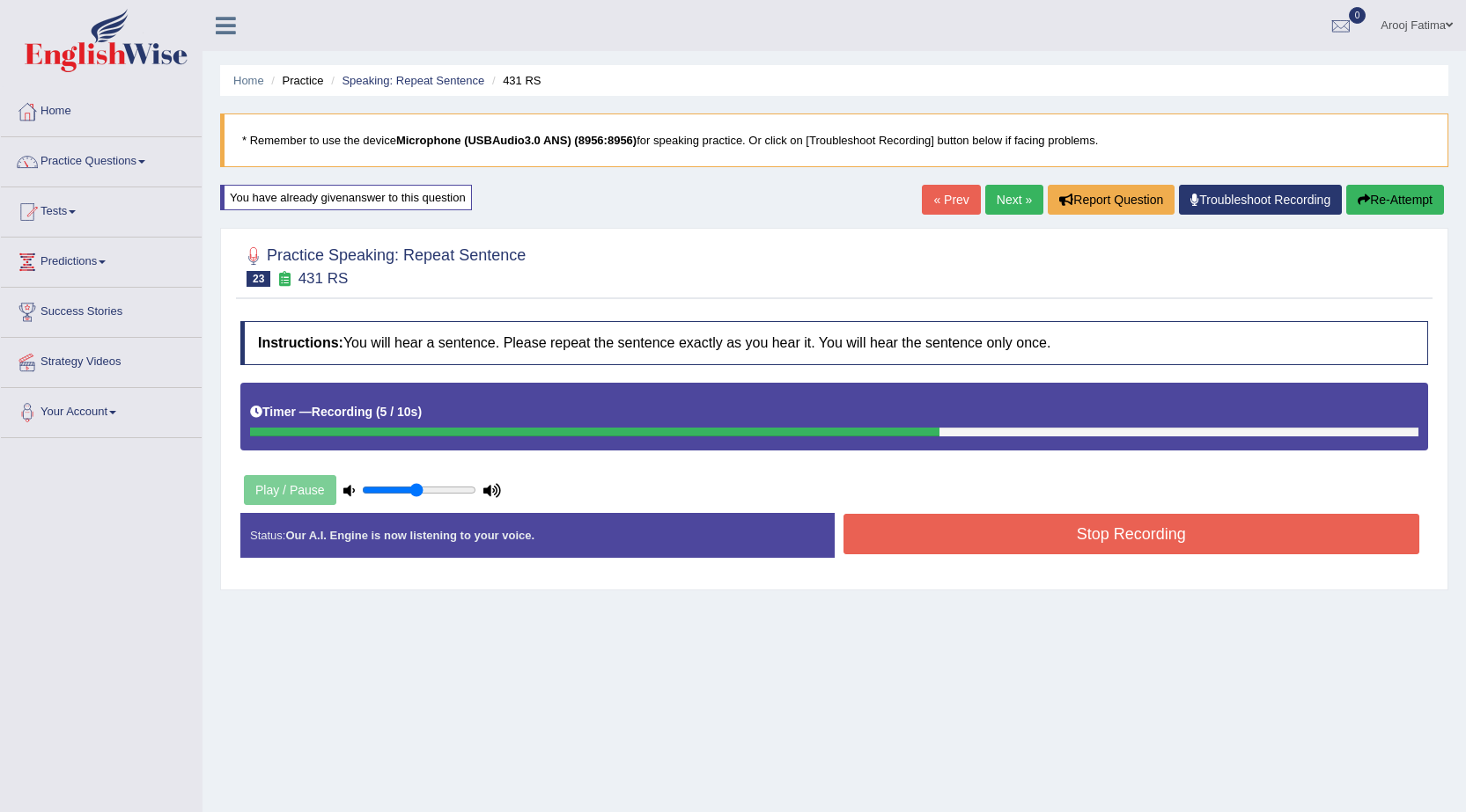
click at [1116, 545] on button "Stop Recording" at bounding box center [1131, 534] width 577 height 40
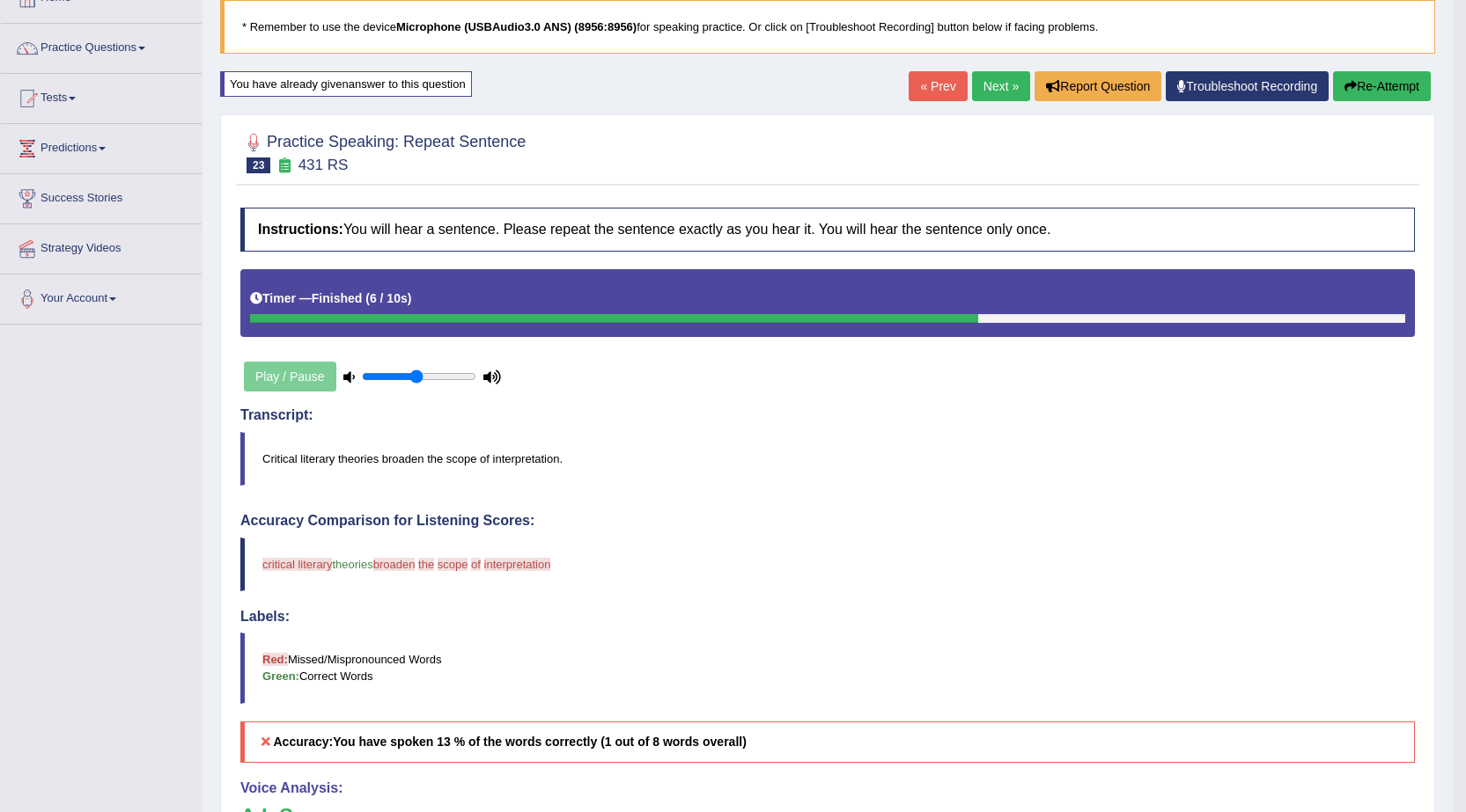
scroll to position [88, 0]
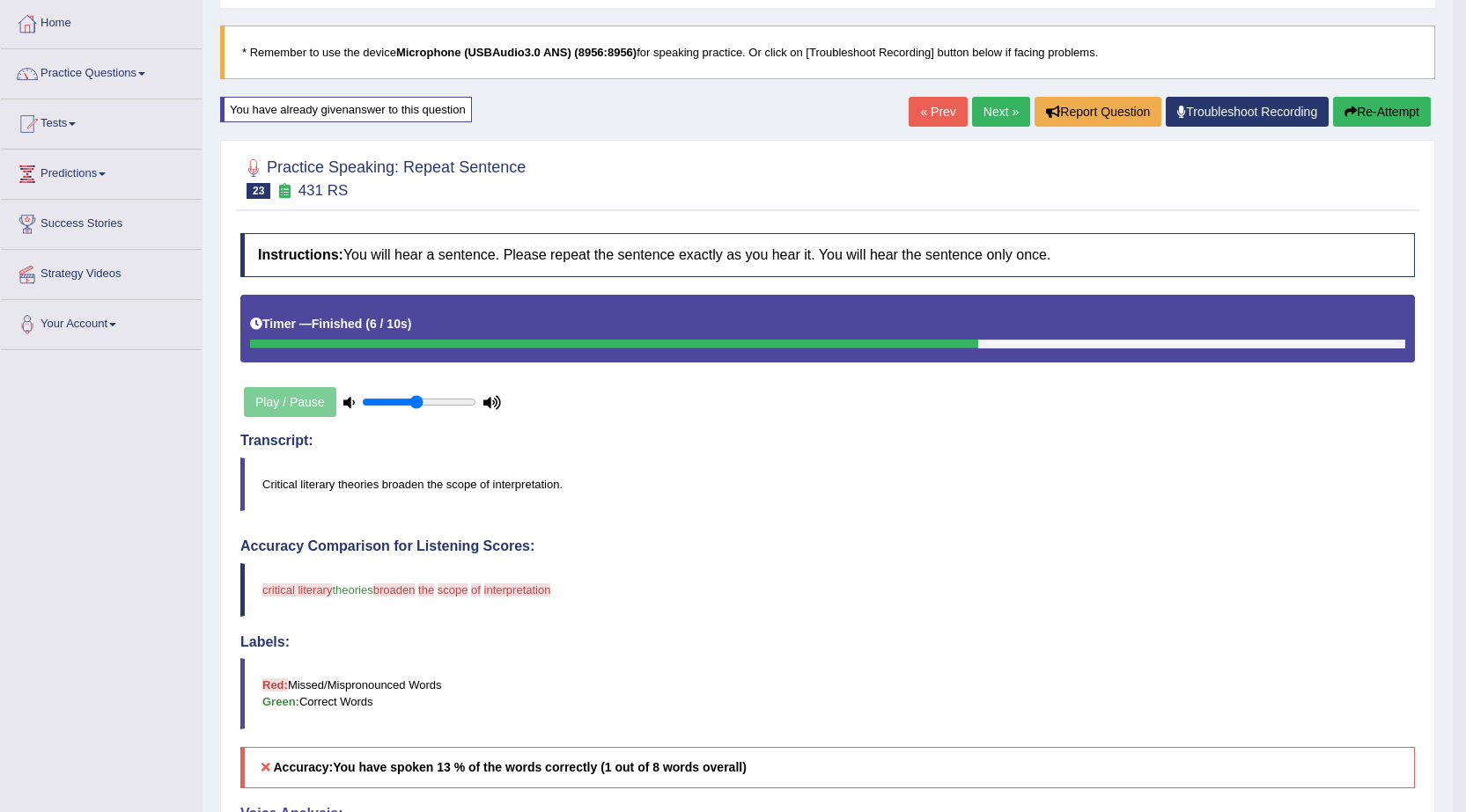
click at [1386, 111] on button "Re-Attempt" at bounding box center [1381, 111] width 98 height 30
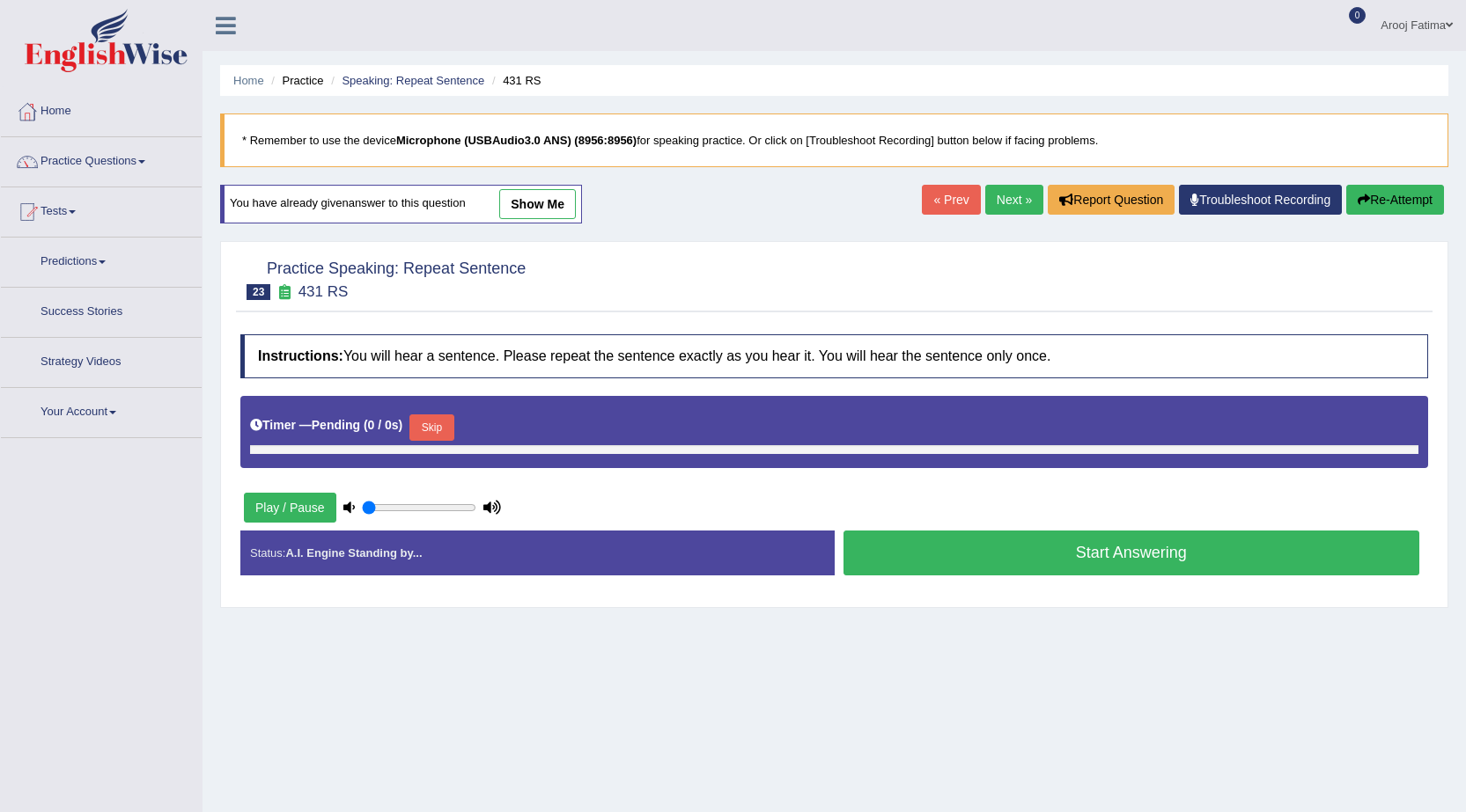
type input "0.5"
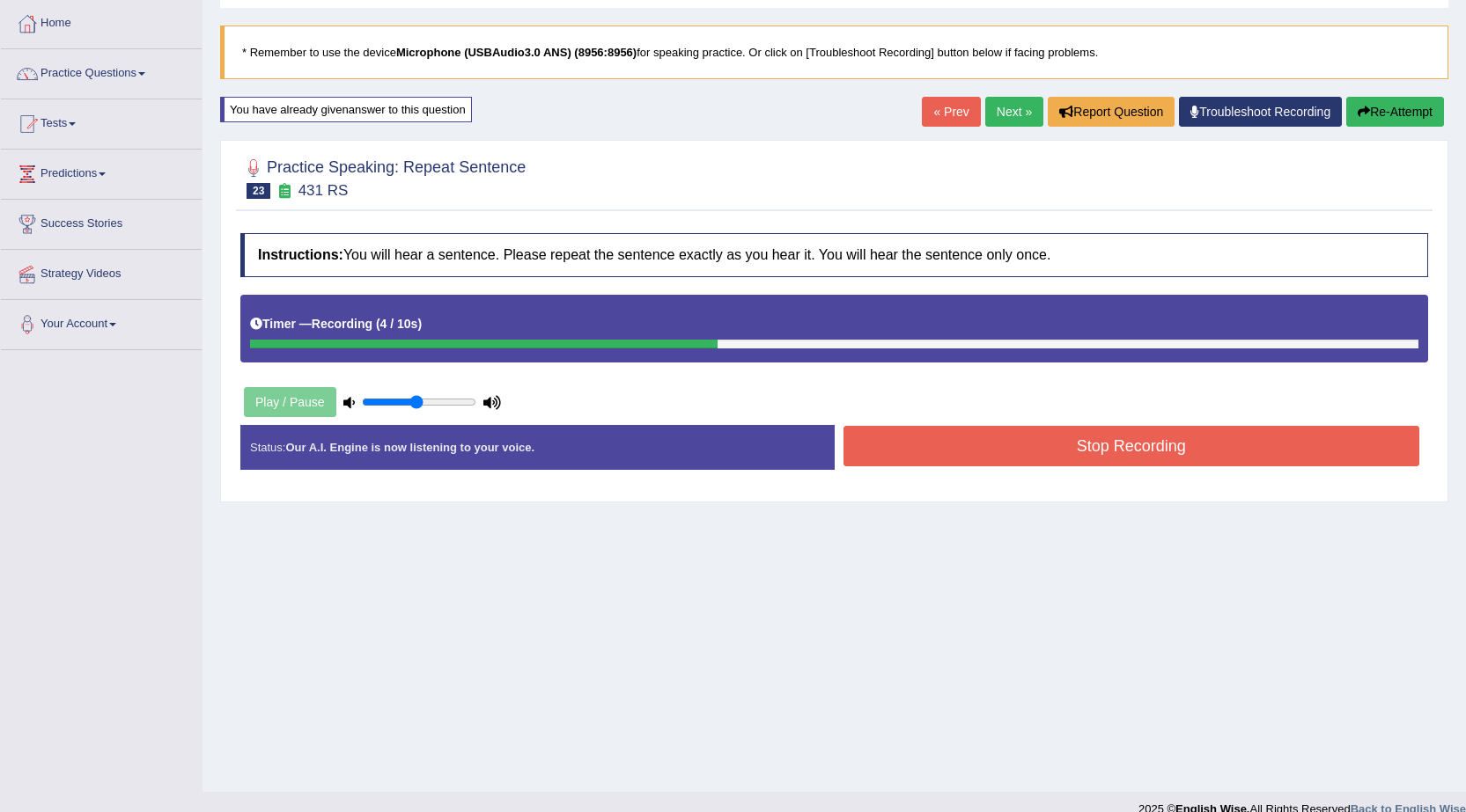
click at [1070, 449] on button "Stop Recording" at bounding box center [1131, 446] width 577 height 40
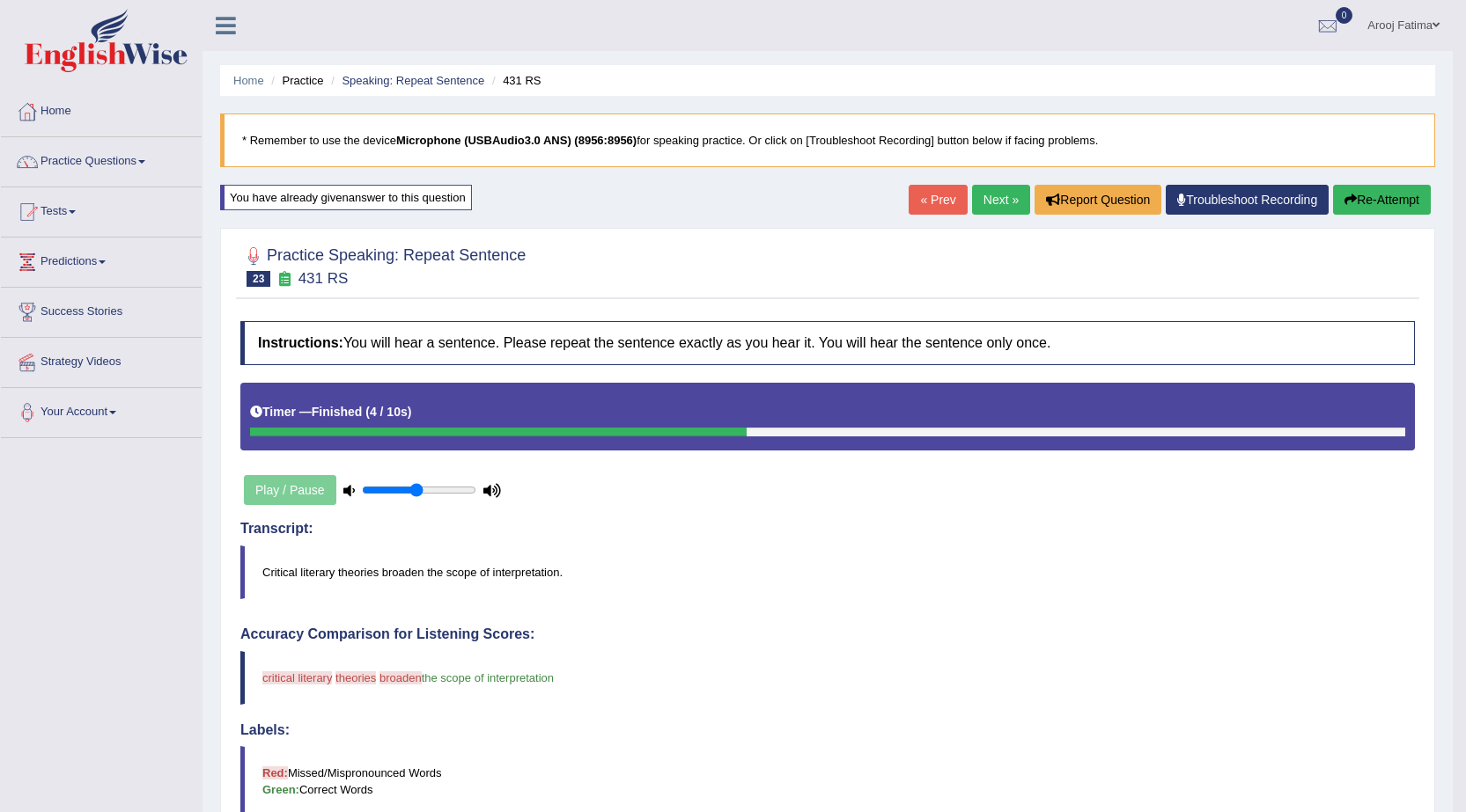
click at [998, 202] on link "Next »" at bounding box center [1000, 199] width 58 height 30
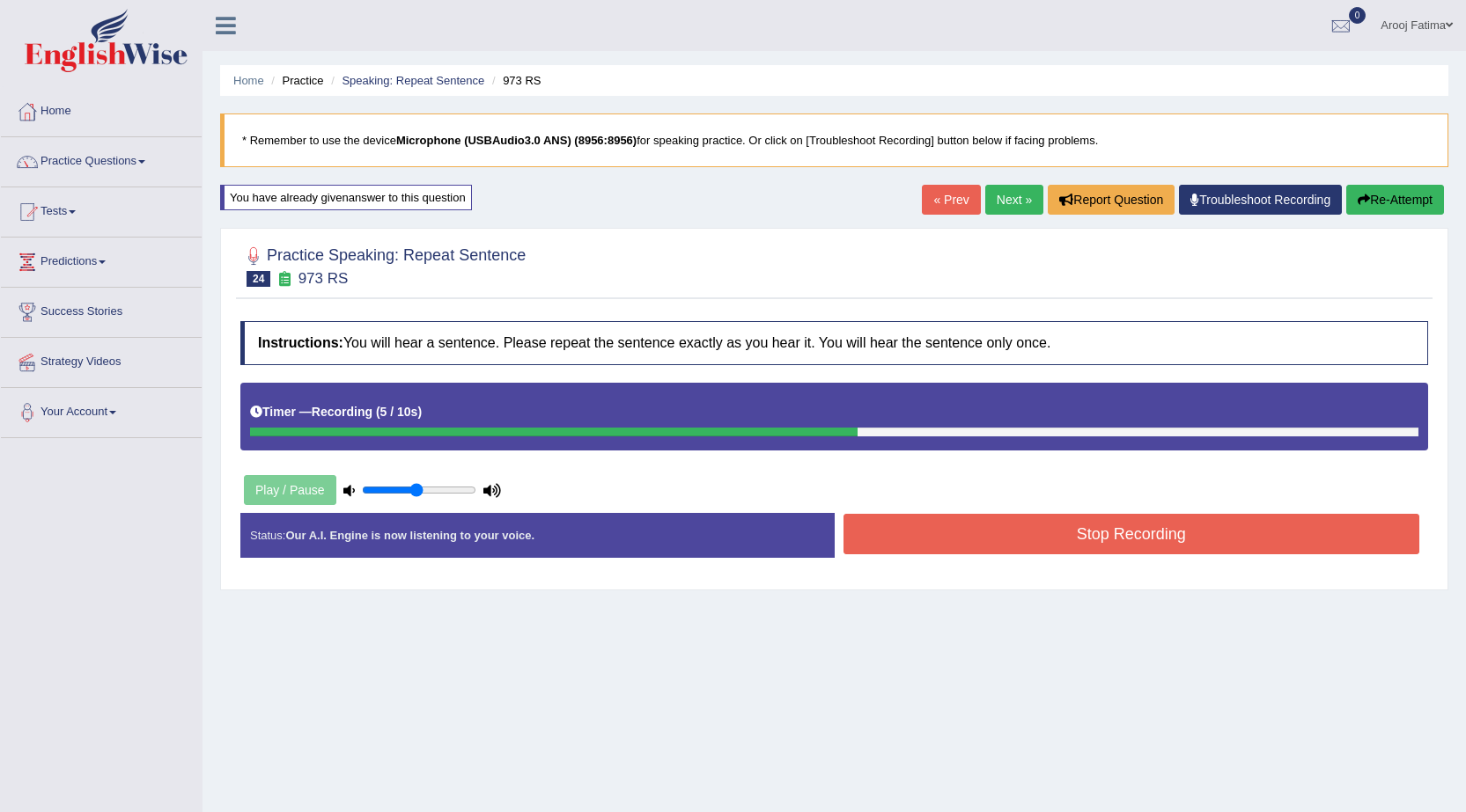
click at [1132, 533] on button "Stop Recording" at bounding box center [1131, 534] width 577 height 40
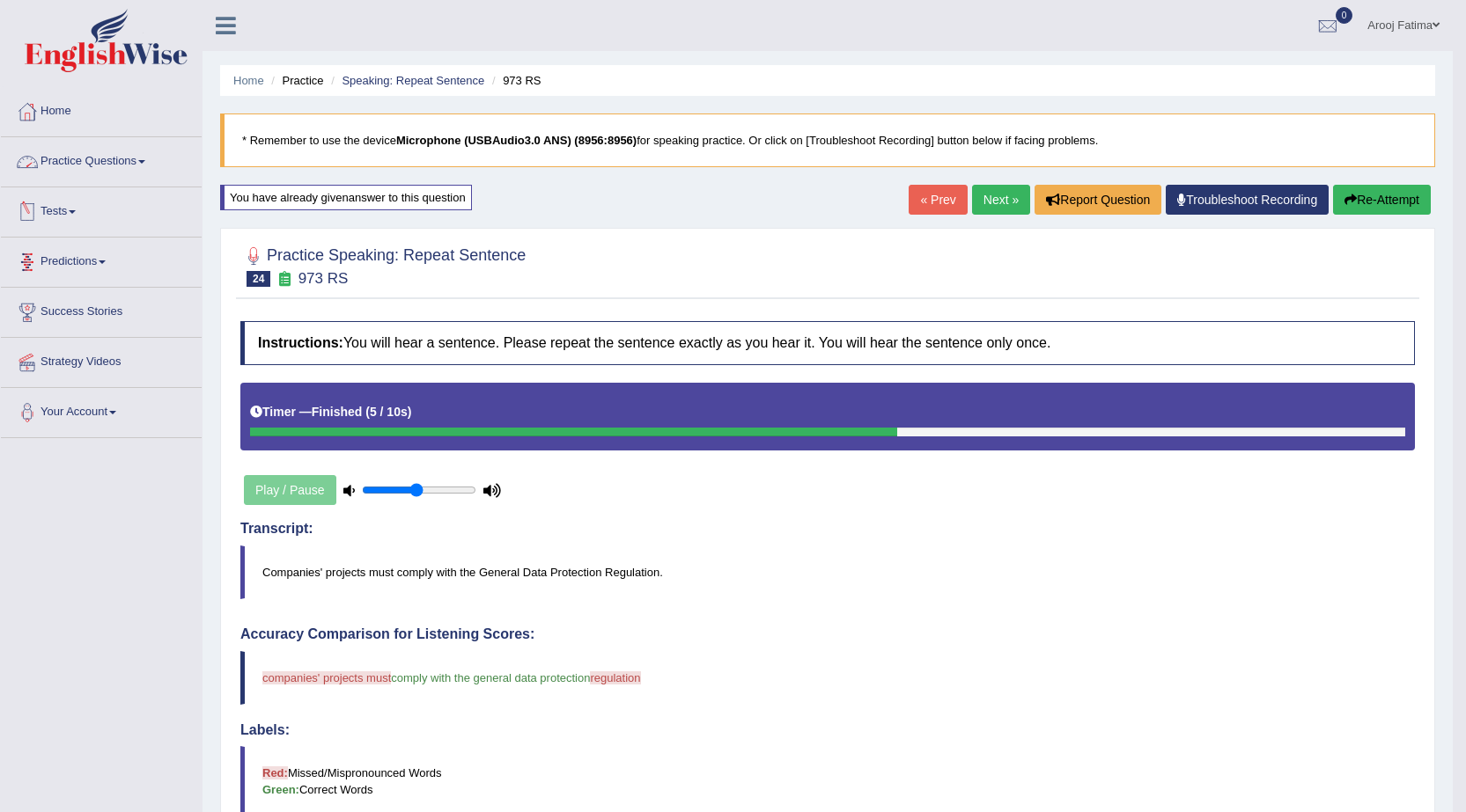
click at [141, 160] on link "Practice Questions" at bounding box center [101, 159] width 200 height 44
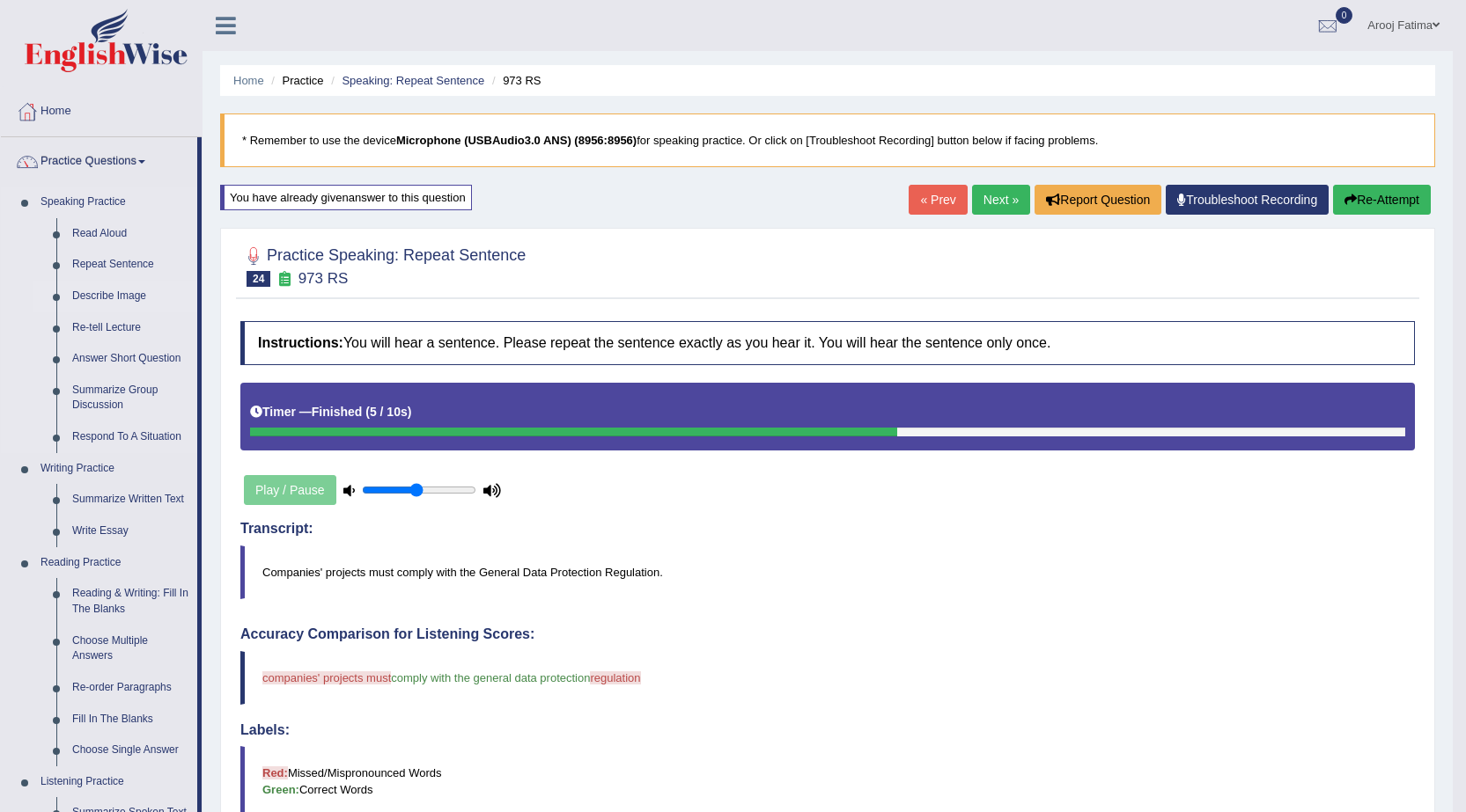
click at [110, 298] on link "Describe Image" at bounding box center [130, 296] width 133 height 32
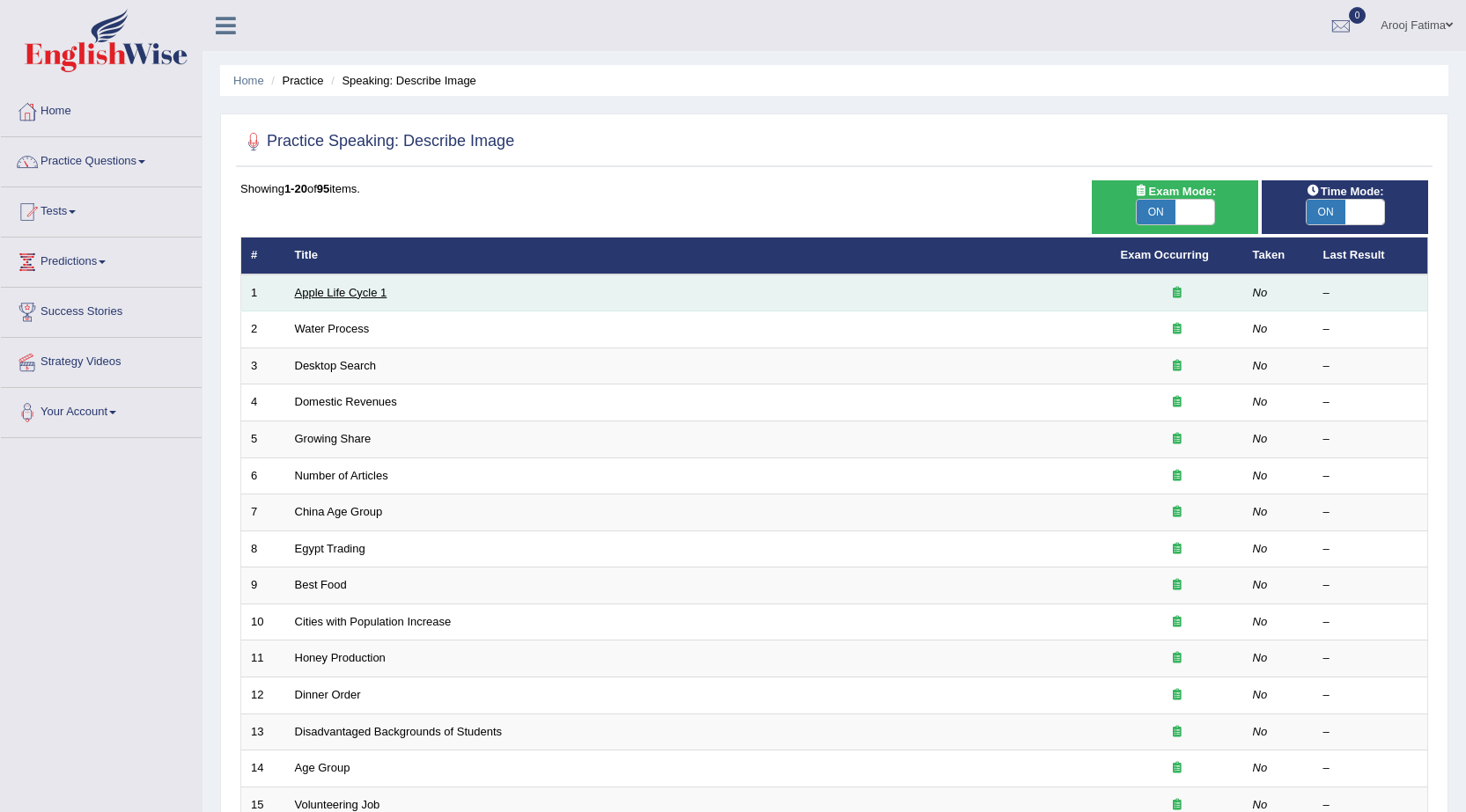
click at [322, 289] on link "Apple Life Cycle 1" at bounding box center [342, 292] width 93 height 13
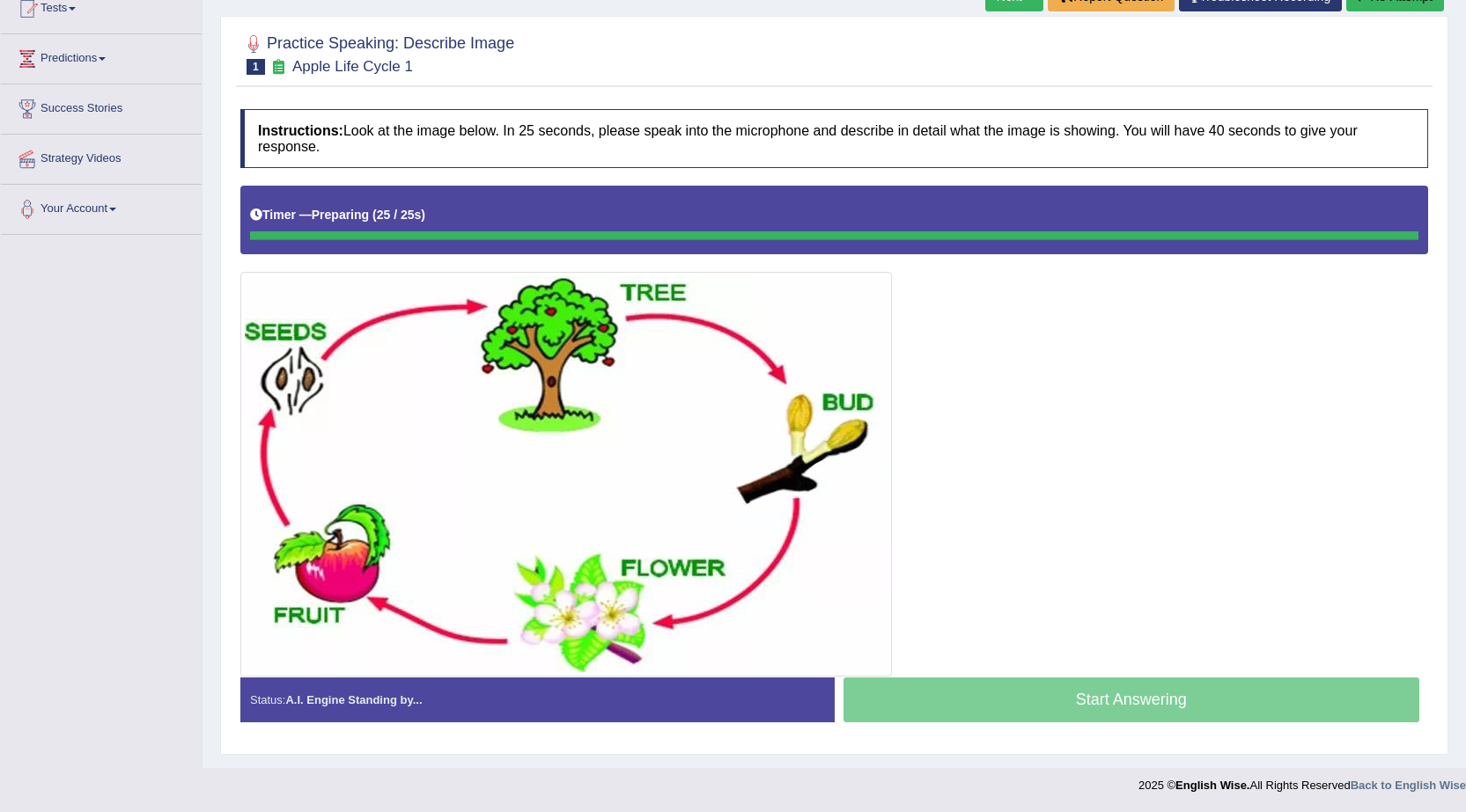
scroll to position [203, 0]
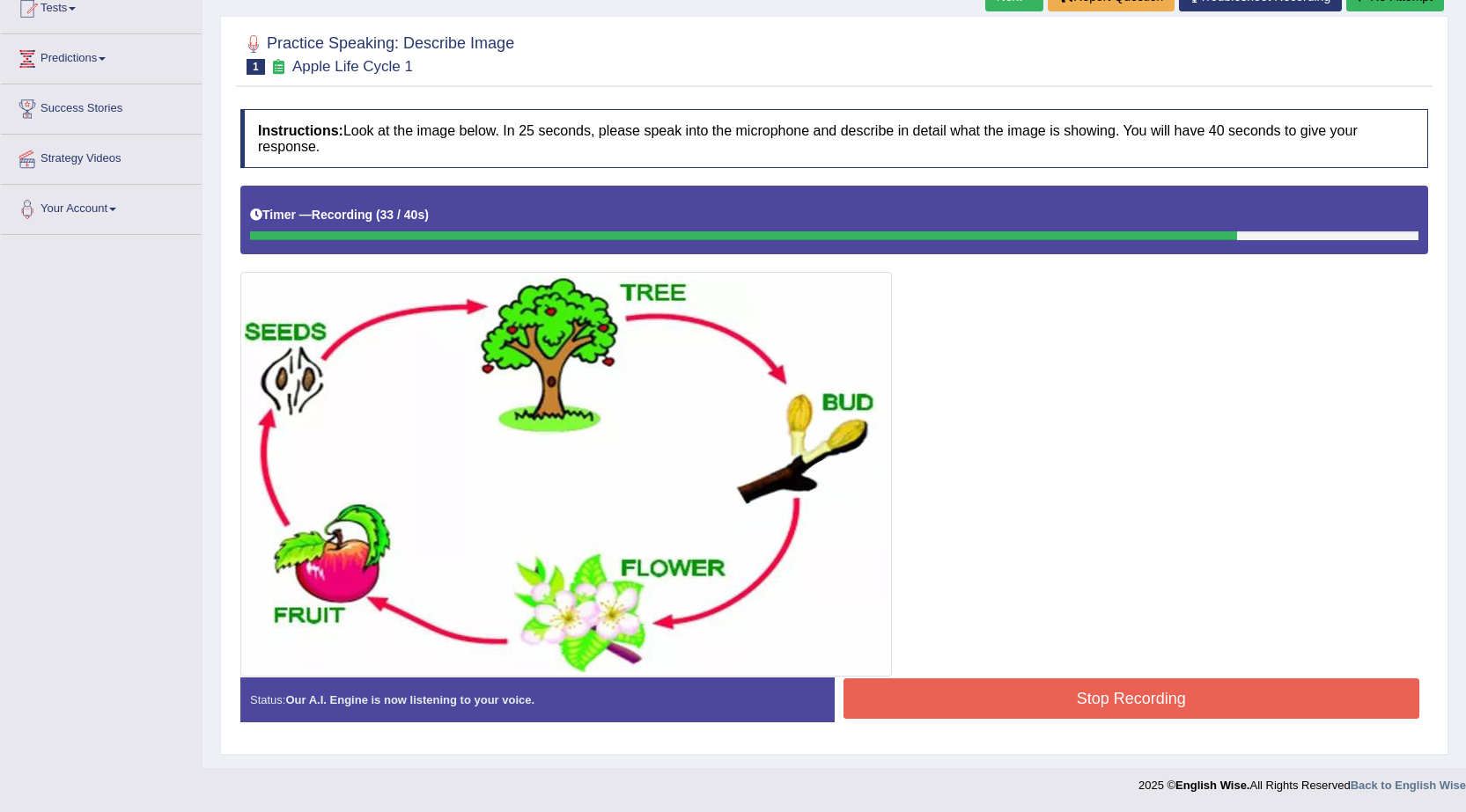
click at [1109, 685] on button "Stop Recording" at bounding box center [1131, 698] width 577 height 40
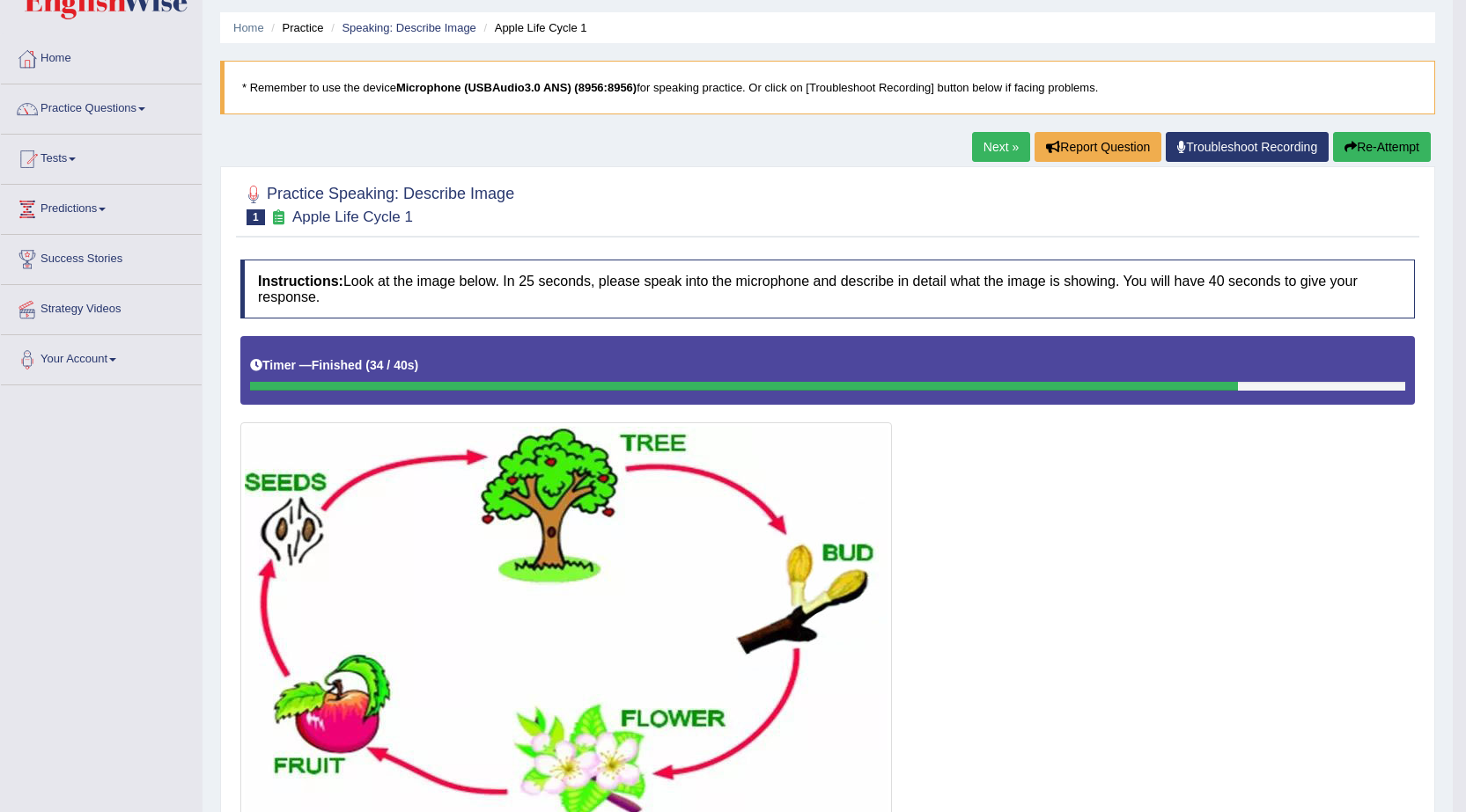
scroll to position [0, 0]
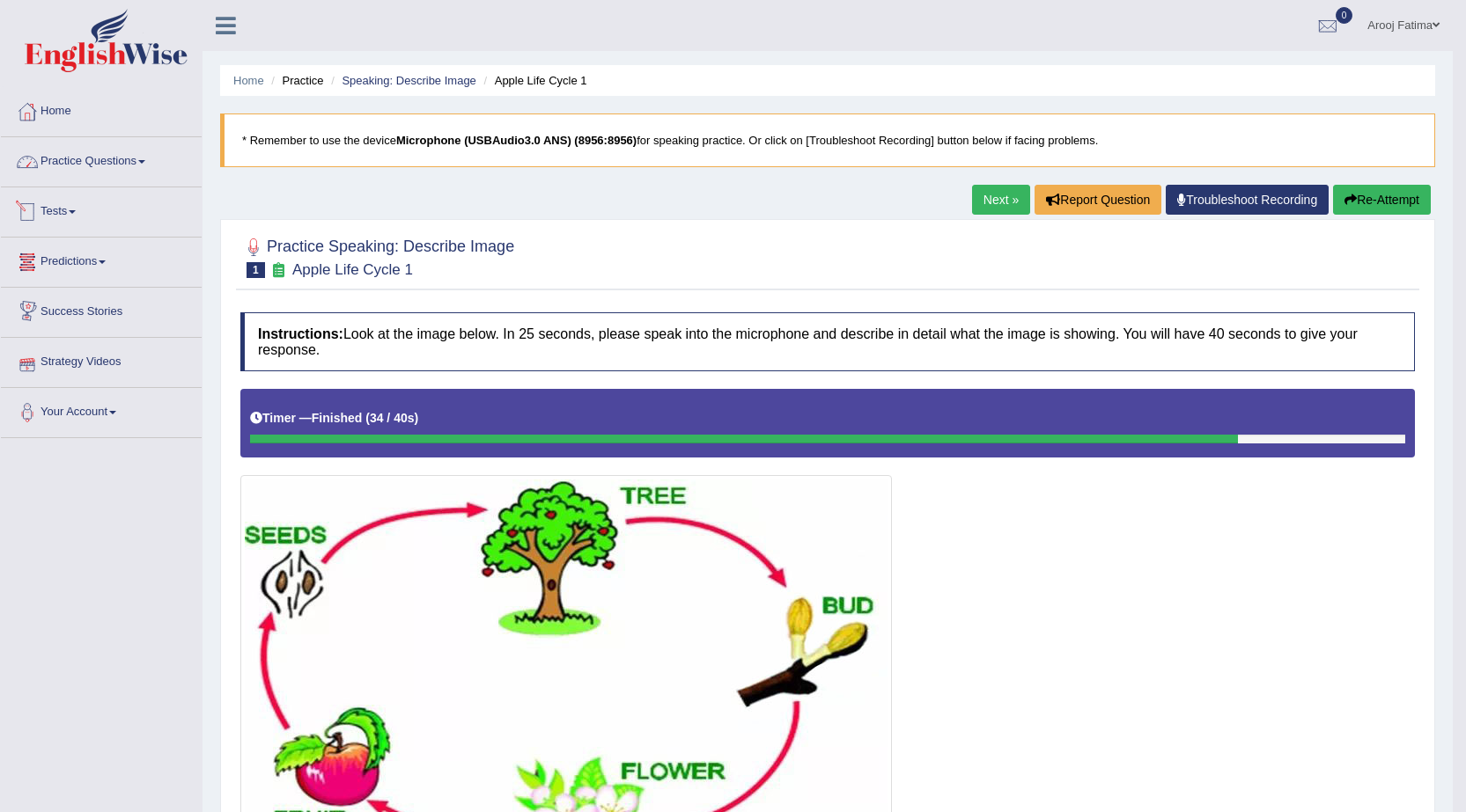
click at [126, 154] on link "Practice Questions" at bounding box center [101, 159] width 200 height 44
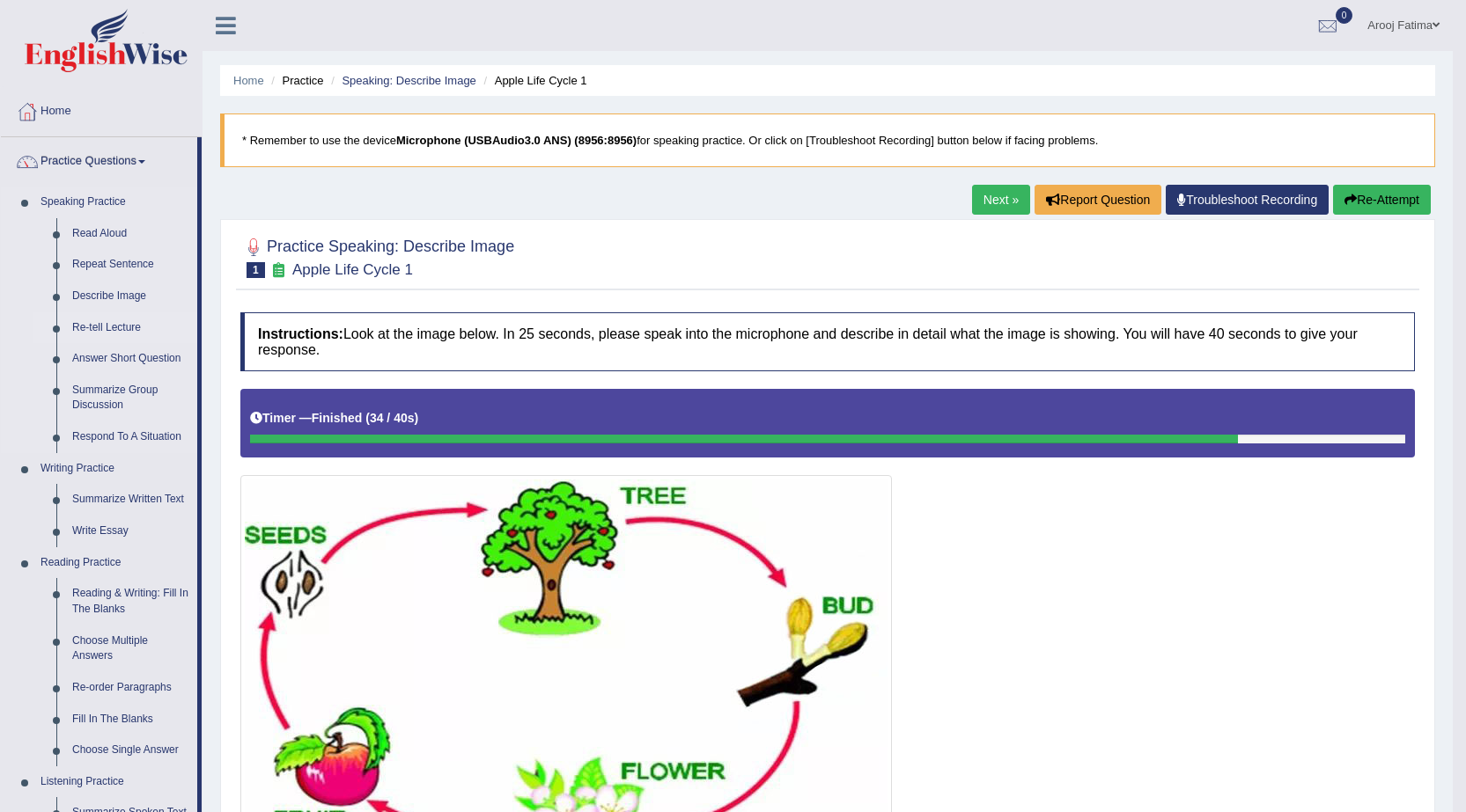
click at [99, 329] on link "Re-tell Lecture" at bounding box center [130, 329] width 133 height 32
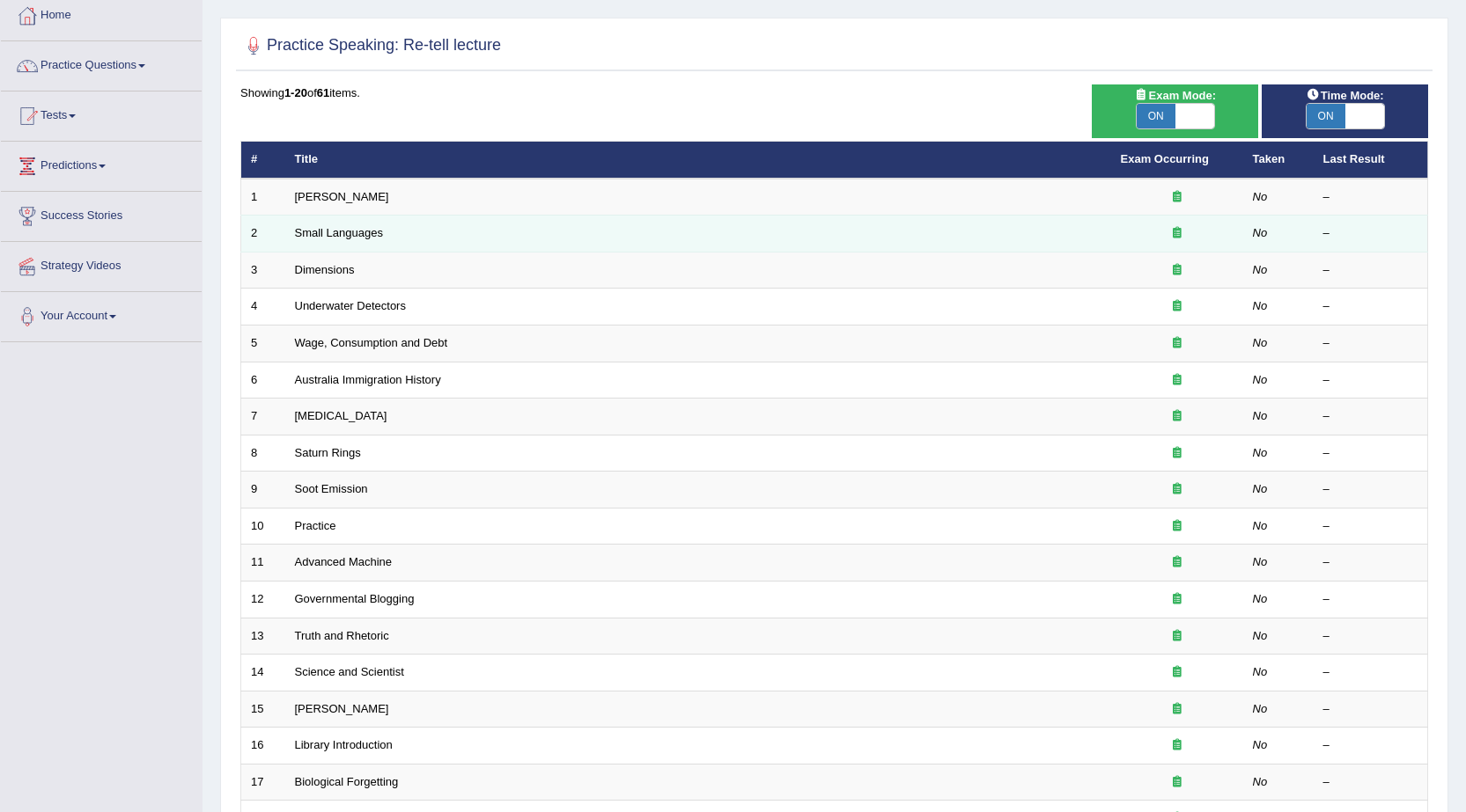
scroll to position [88, 0]
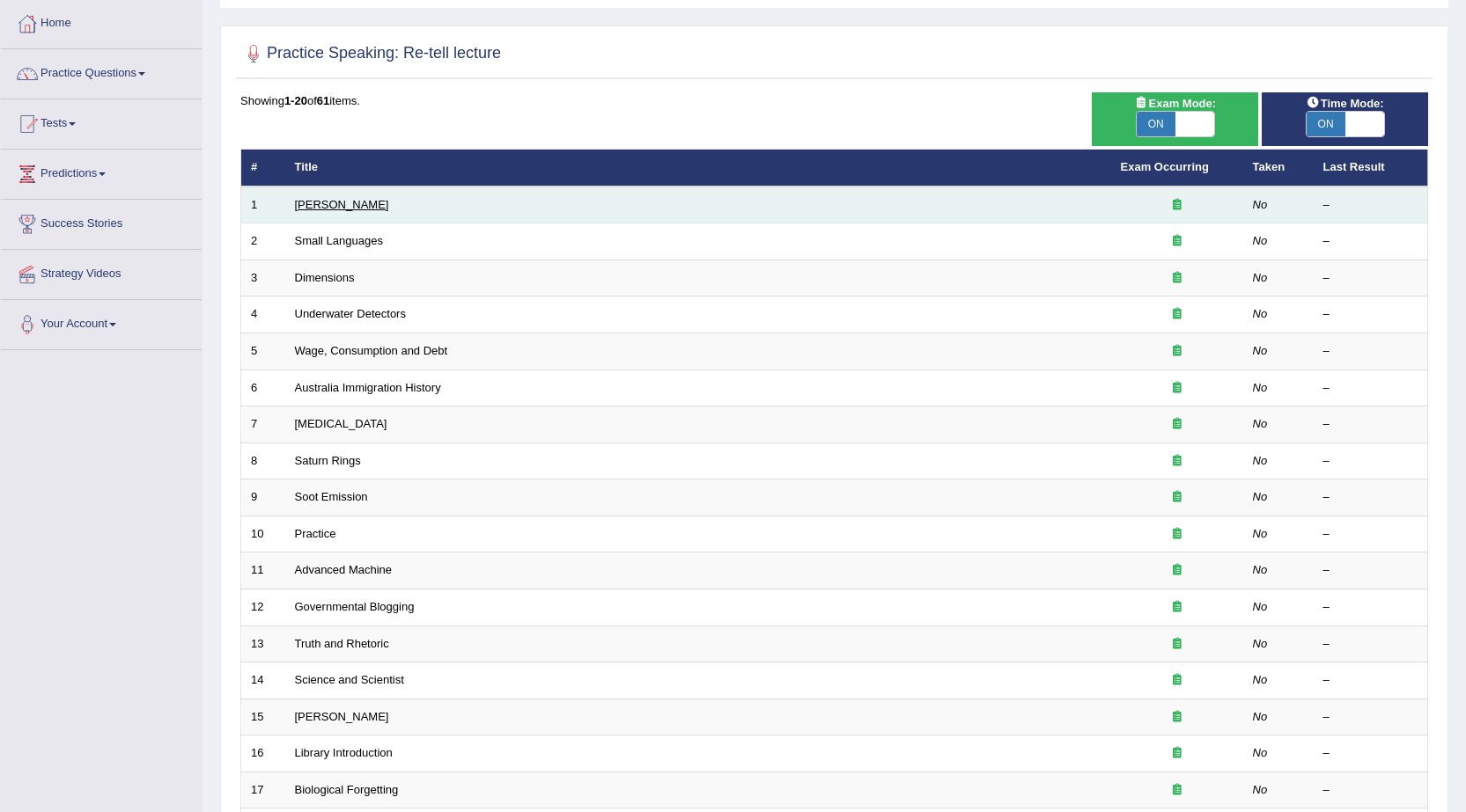
click at [326, 208] on link "[PERSON_NAME]" at bounding box center [342, 204] width 94 height 13
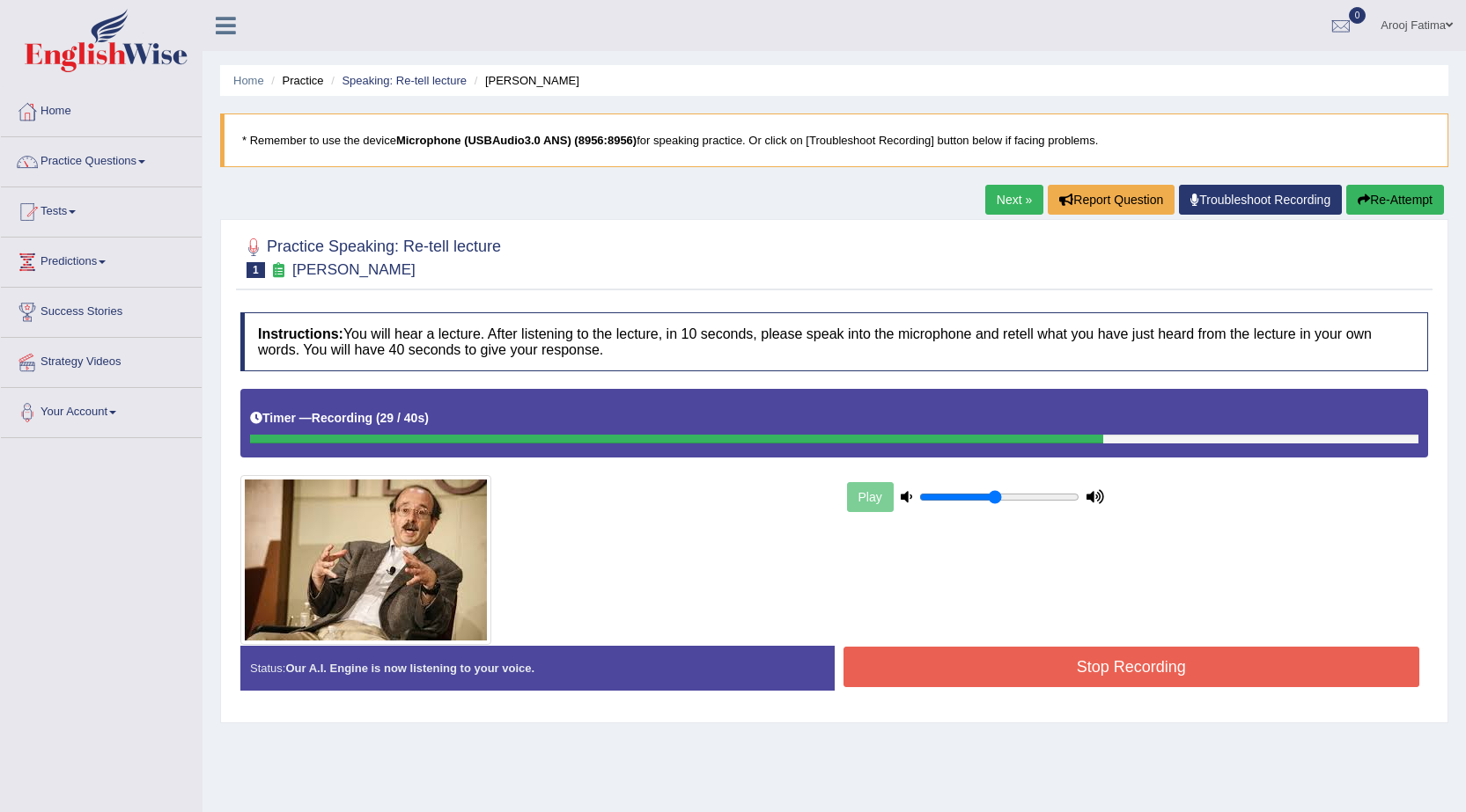
click at [1151, 672] on button "Stop Recording" at bounding box center [1131, 666] width 577 height 40
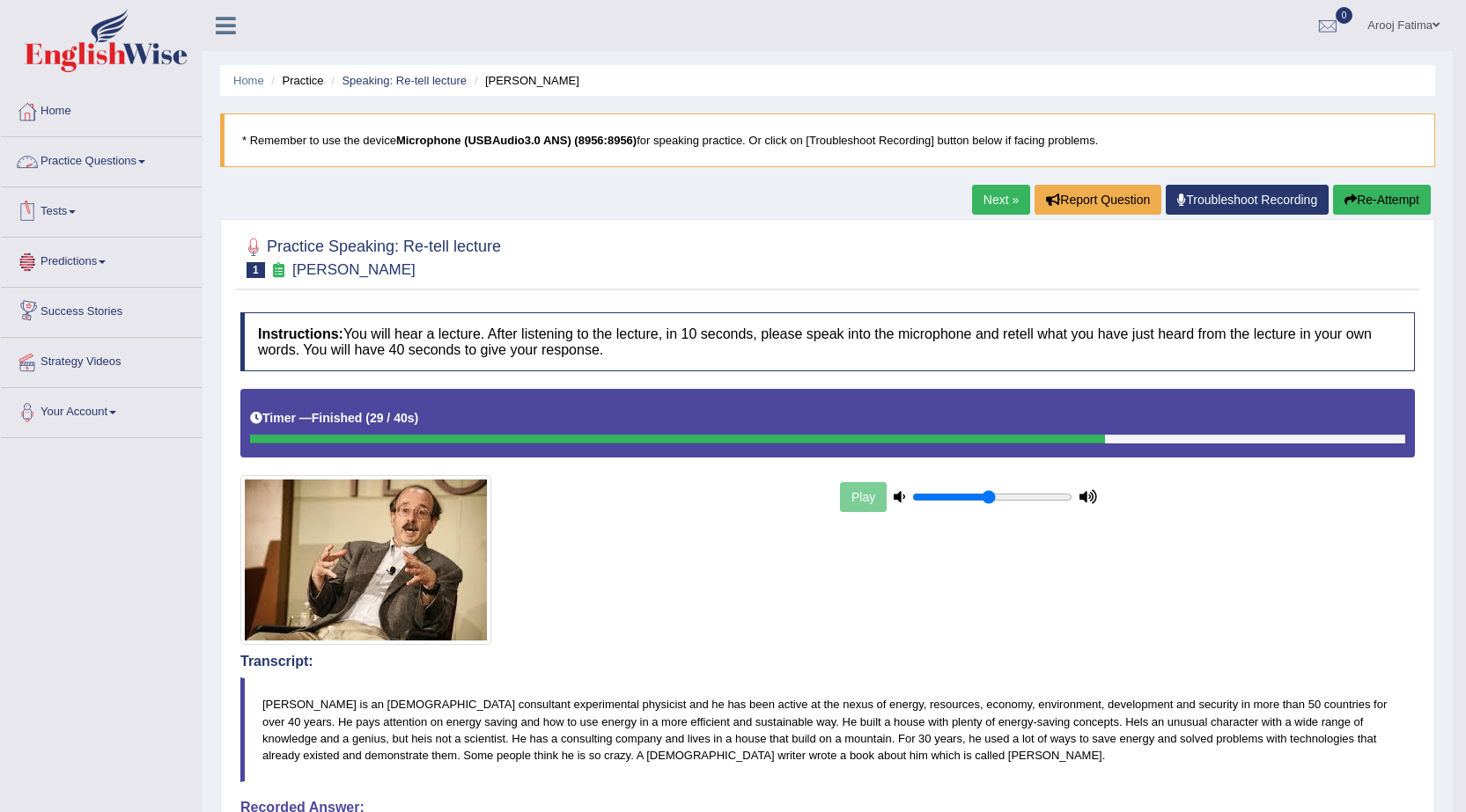
click at [139, 159] on link "Practice Questions" at bounding box center [101, 159] width 200 height 44
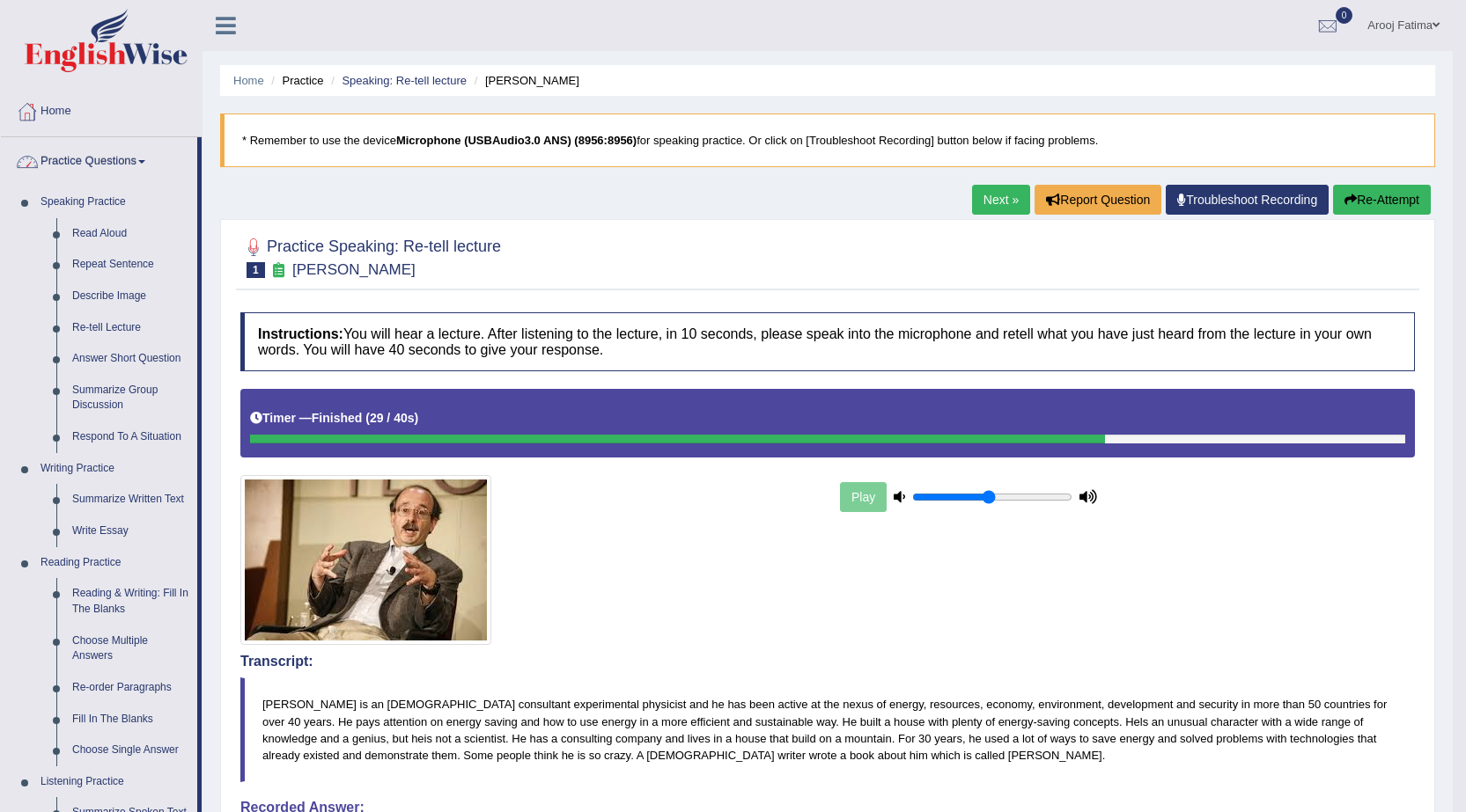
click at [141, 162] on link "Practice Questions" at bounding box center [99, 159] width 196 height 44
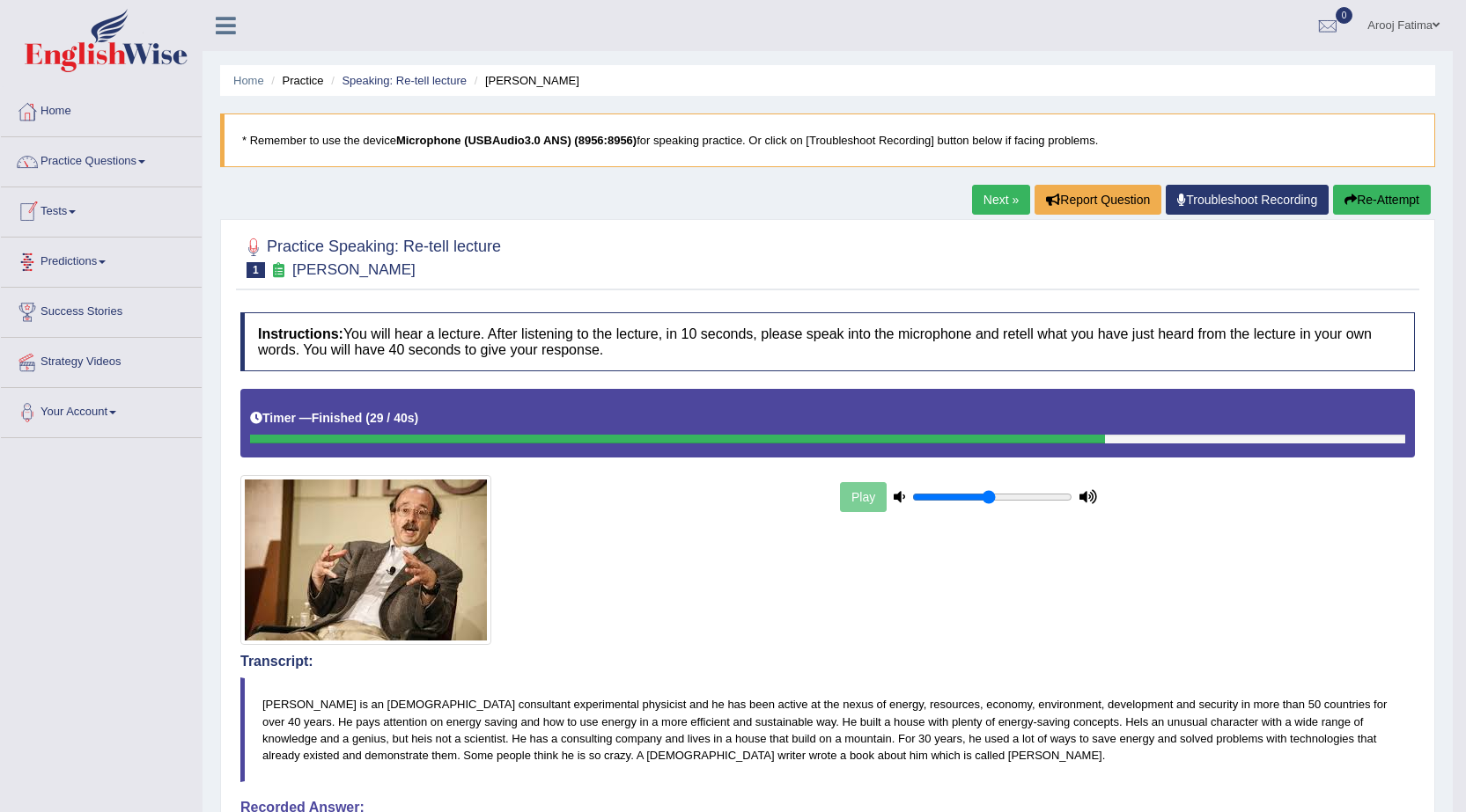
click at [79, 215] on link "Tests" at bounding box center [101, 209] width 200 height 44
click at [89, 279] on link "Take Mock Test" at bounding box center [115, 284] width 165 height 32
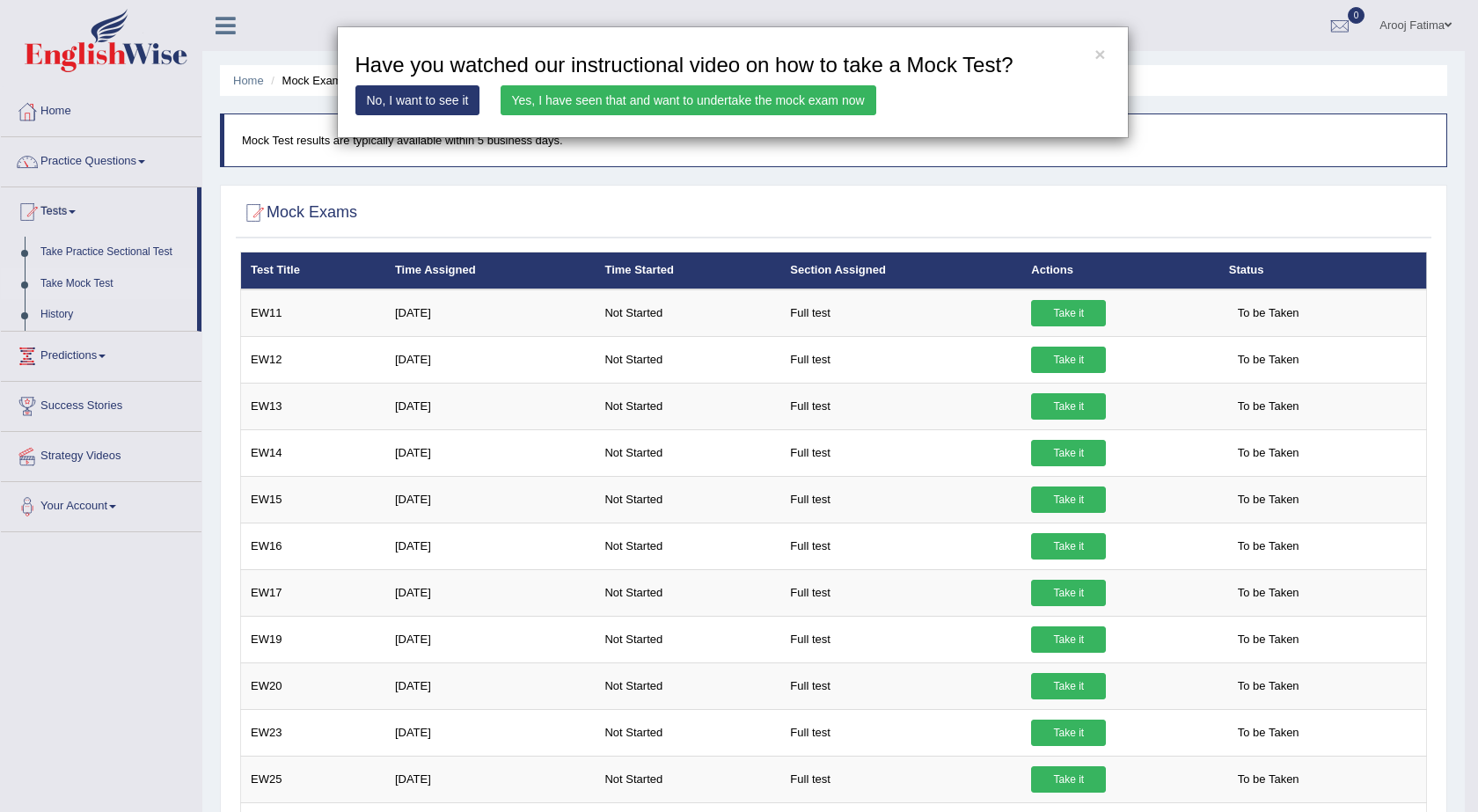
click at [808, 95] on link "Yes, I have seen that and want to undertake the mock exam now" at bounding box center [688, 100] width 376 height 30
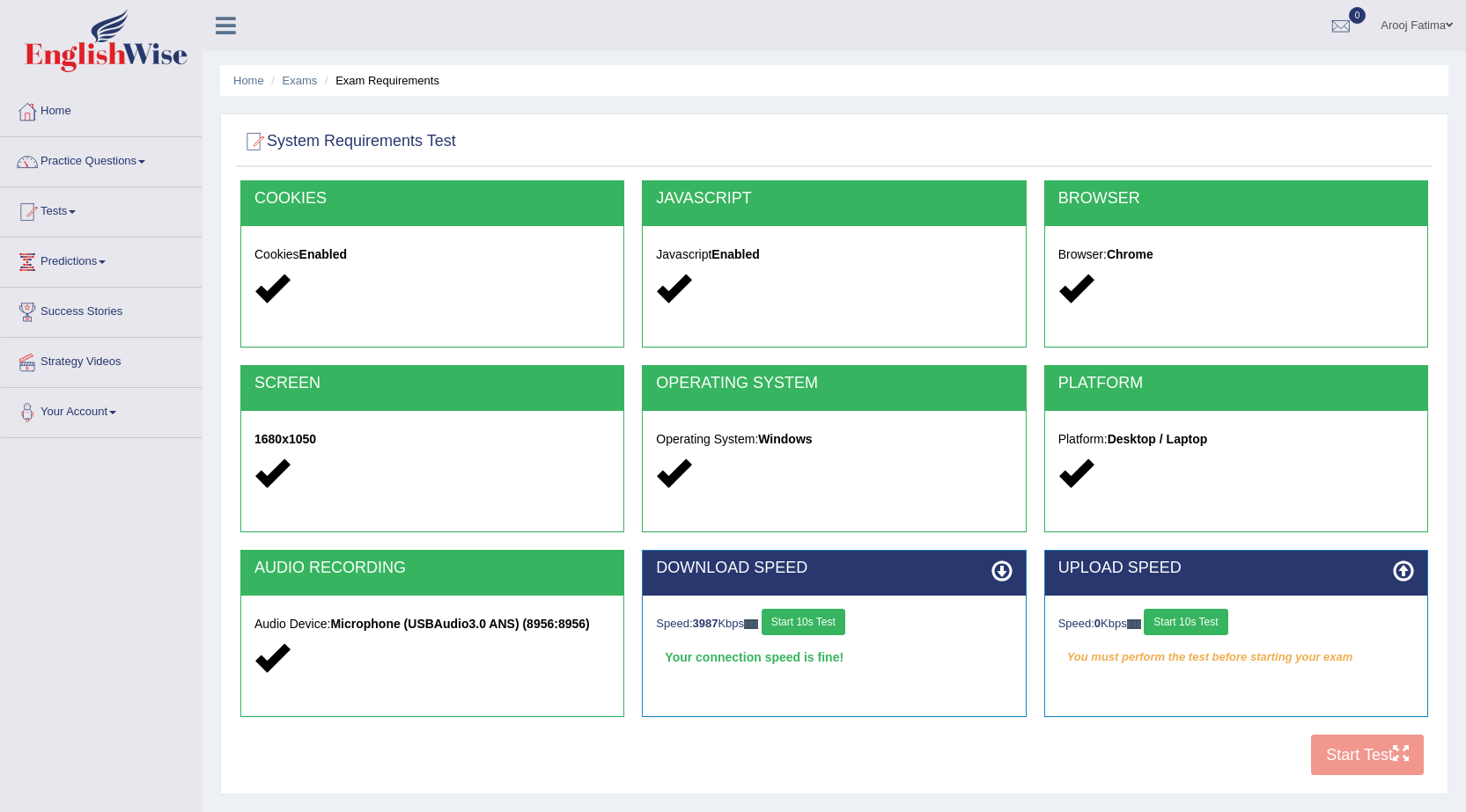
click at [1201, 624] on button "Start 10s Test" at bounding box center [1185, 622] width 84 height 27
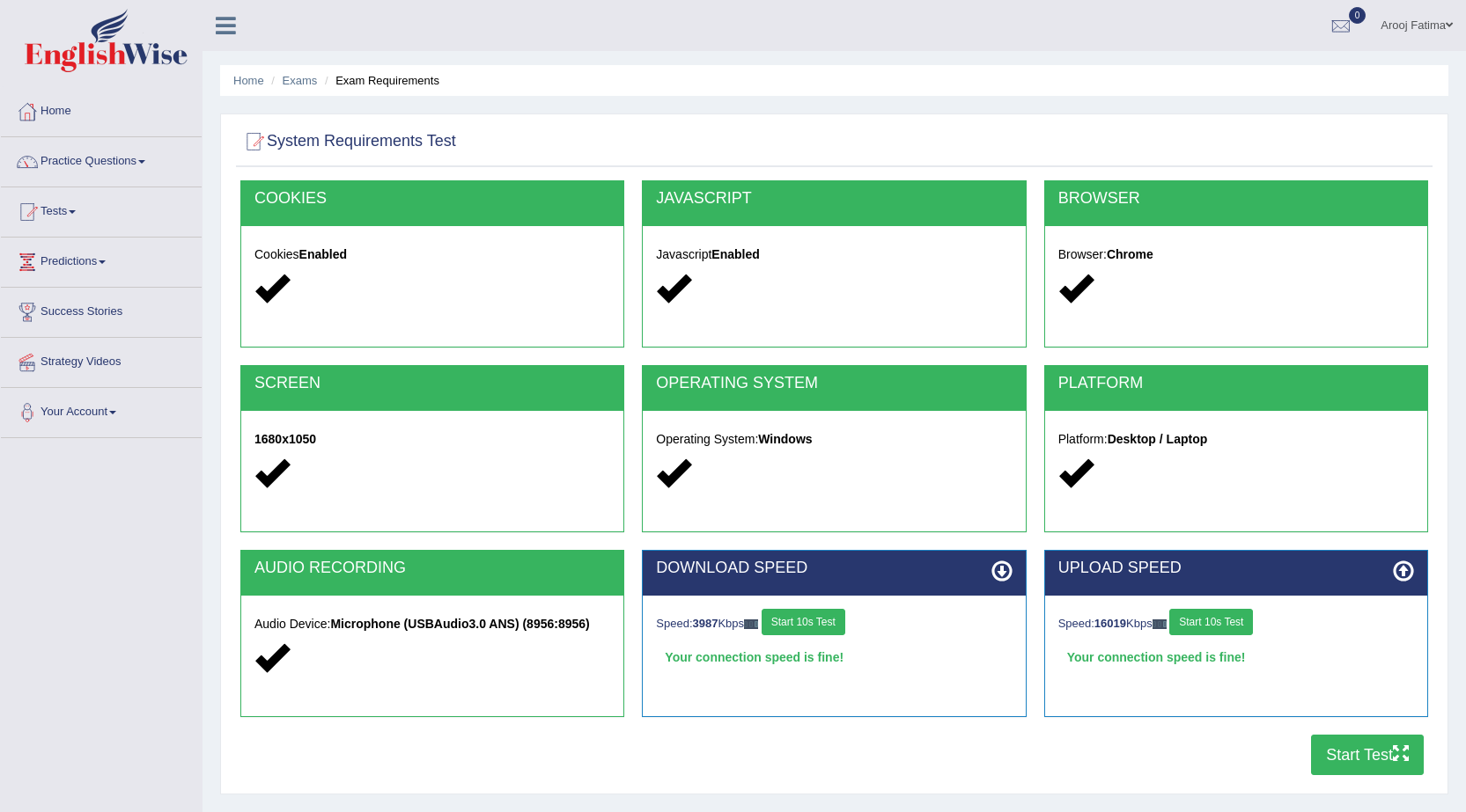
click at [1352, 752] on button "Start Test" at bounding box center [1367, 754] width 113 height 40
